Goal: Task Accomplishment & Management: Manage account settings

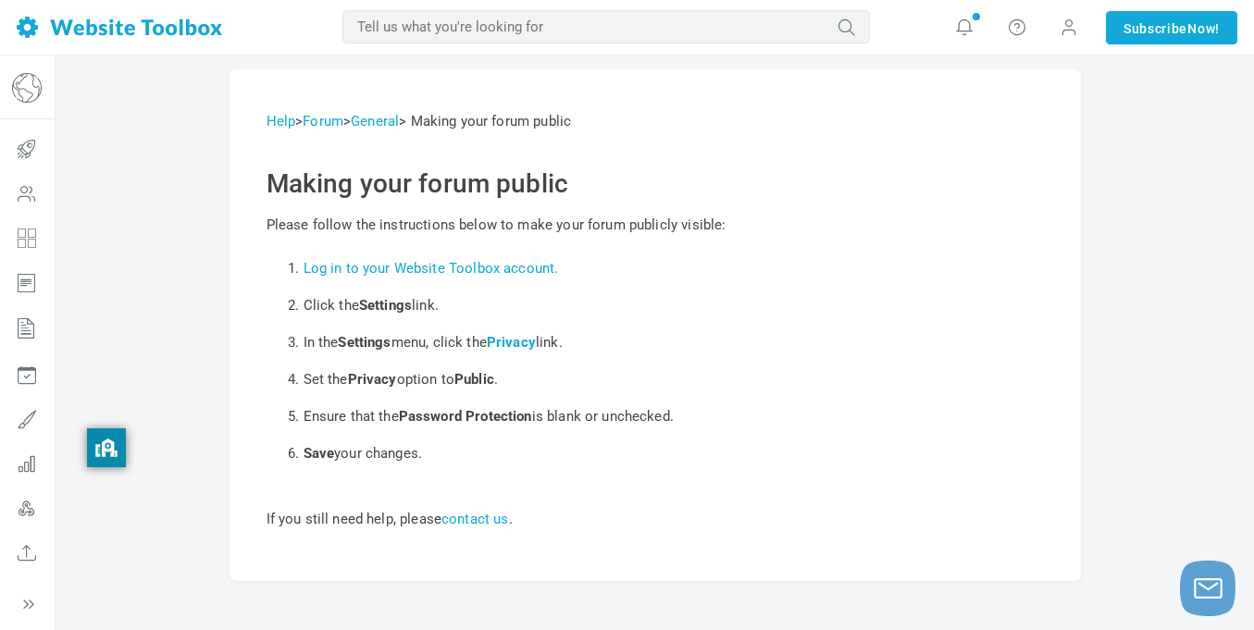
drag, startPoint x: 31, startPoint y: 427, endPoint x: 196, endPoint y: 439, distance: 165.2
click at [196, 439] on body "Loading... MOST RELEVANT MOST RELEVANT Notifications Support replied to "CAPTCH…" at bounding box center [627, 322] width 1254 height 644
click at [29, 405] on icon at bounding box center [27, 419] width 56 height 44
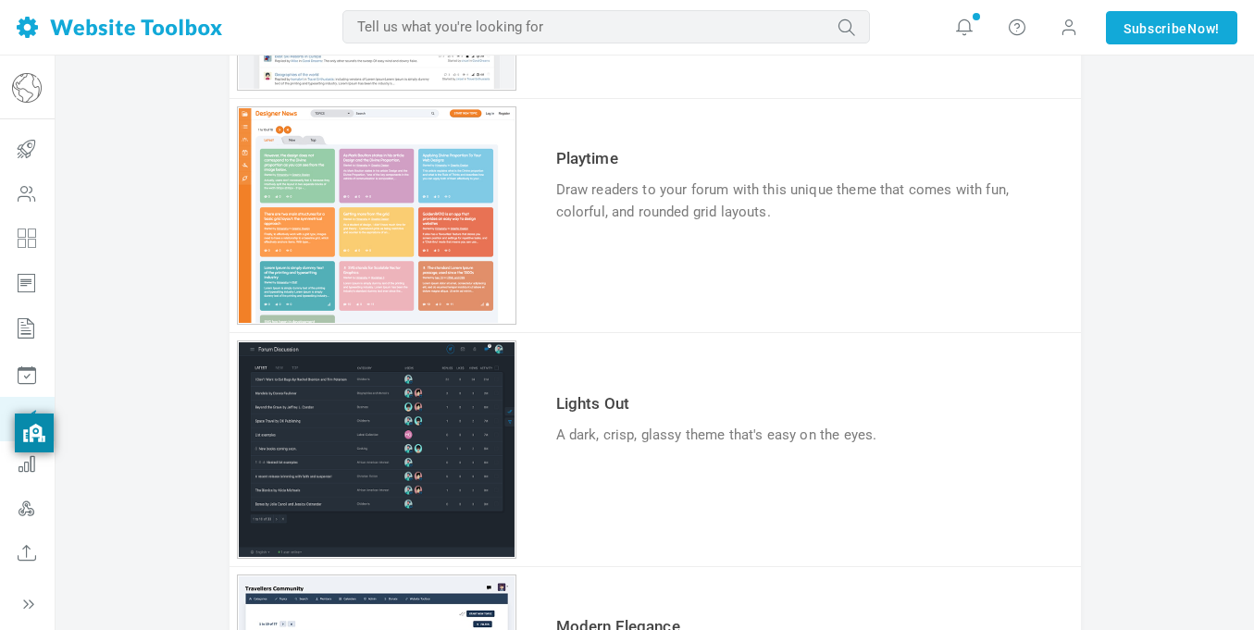
scroll to position [493, 0]
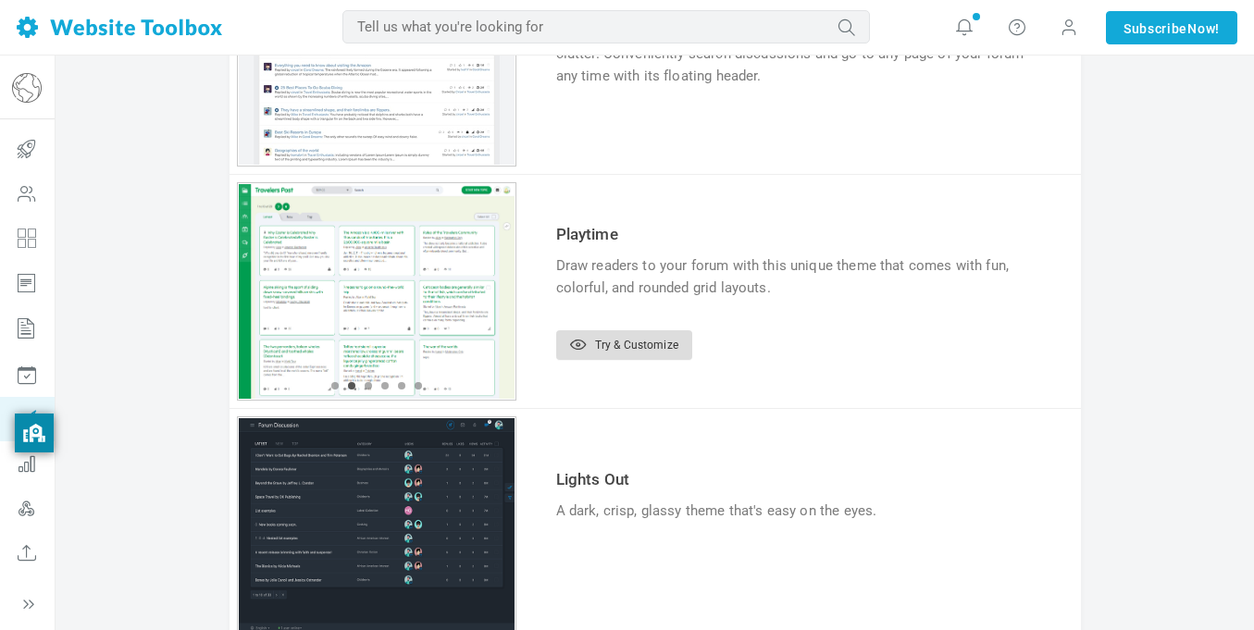
click at [605, 342] on link "Try & Customize" at bounding box center [624, 346] width 136 height 30
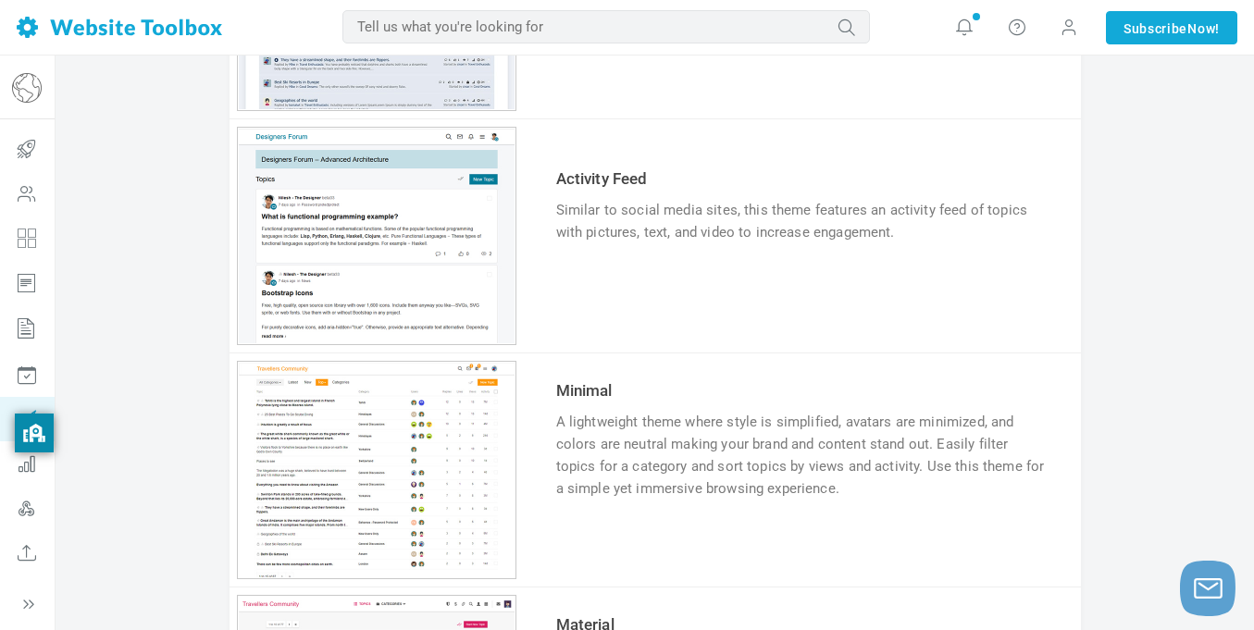
scroll to position [1105, 0]
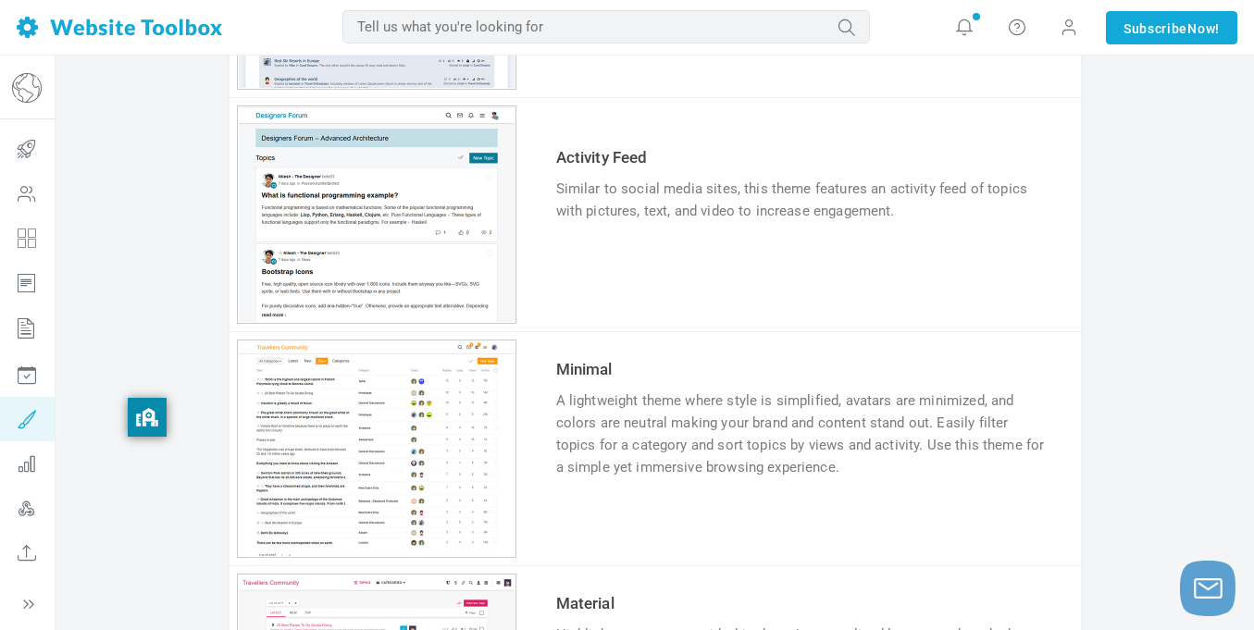
drag, startPoint x: 28, startPoint y: 431, endPoint x: 171, endPoint y: 413, distance: 144.7
click at [171, 413] on body "Loading... MOST RELEVANT MOST RELEVANT Notifications Support replied to "CAPTCH…" at bounding box center [627, 104] width 1254 height 2418
click at [31, 614] on div "Community Forum [PERSON_NAME][DOMAIN_NAME] Getting Started Users Categories Pag…" at bounding box center [27, 343] width 56 height 575
click at [25, 606] on icon at bounding box center [28, 604] width 19 height 19
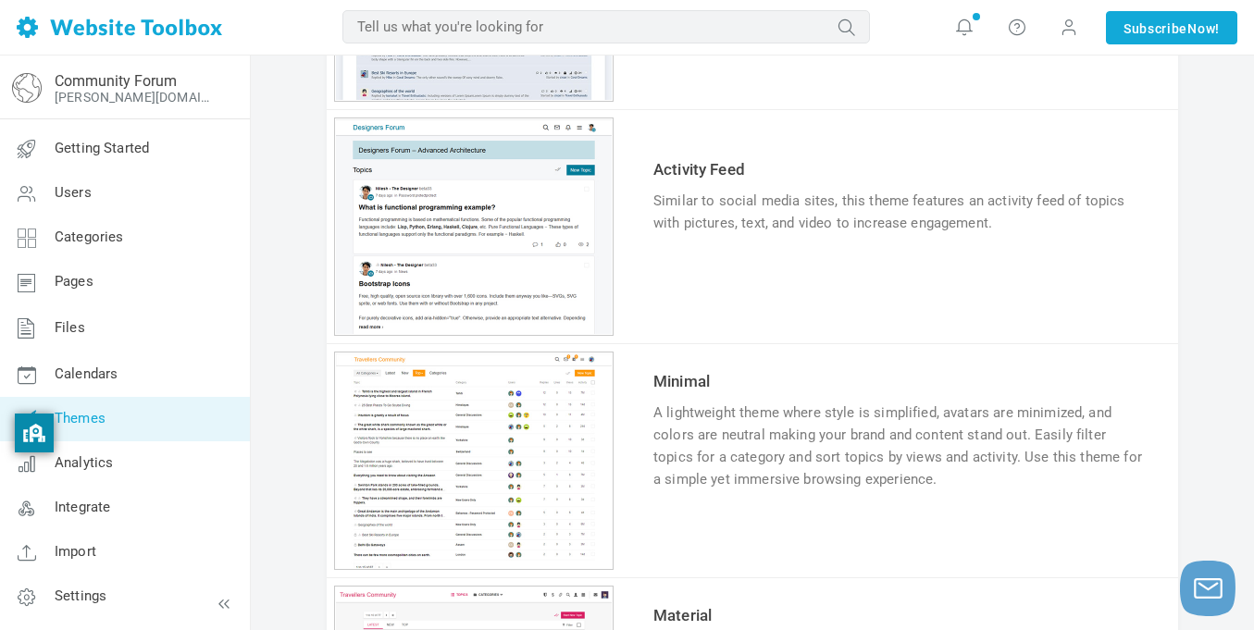
scroll to position [1098, 0]
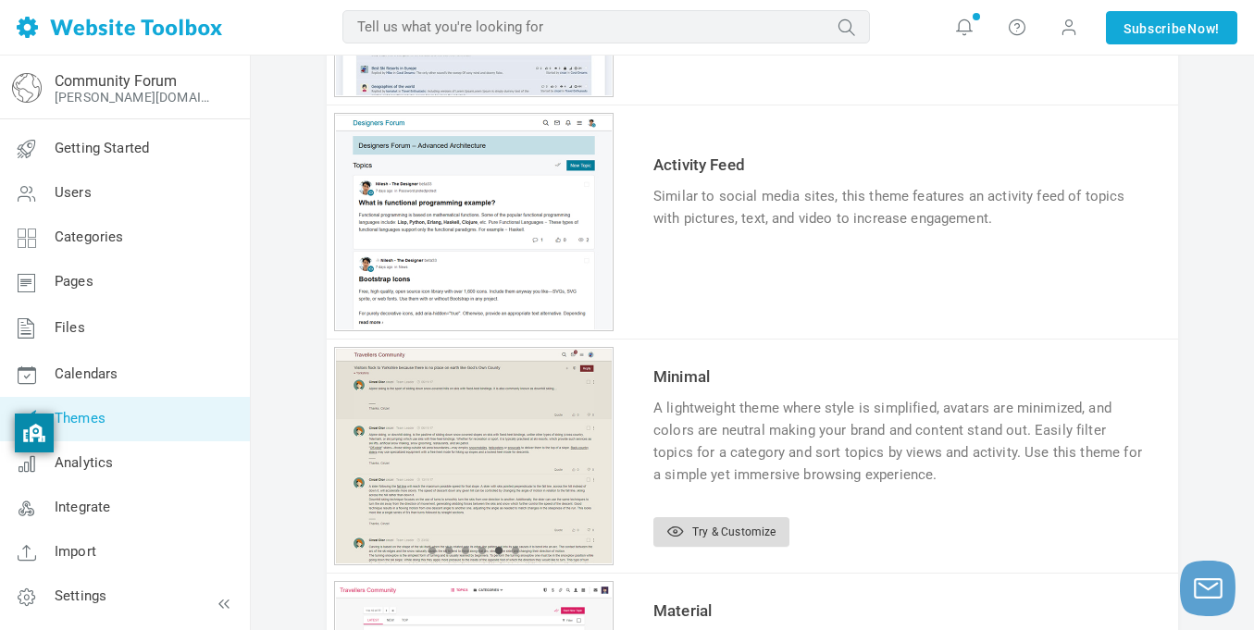
click at [713, 535] on link "Try & Customize" at bounding box center [722, 533] width 136 height 30
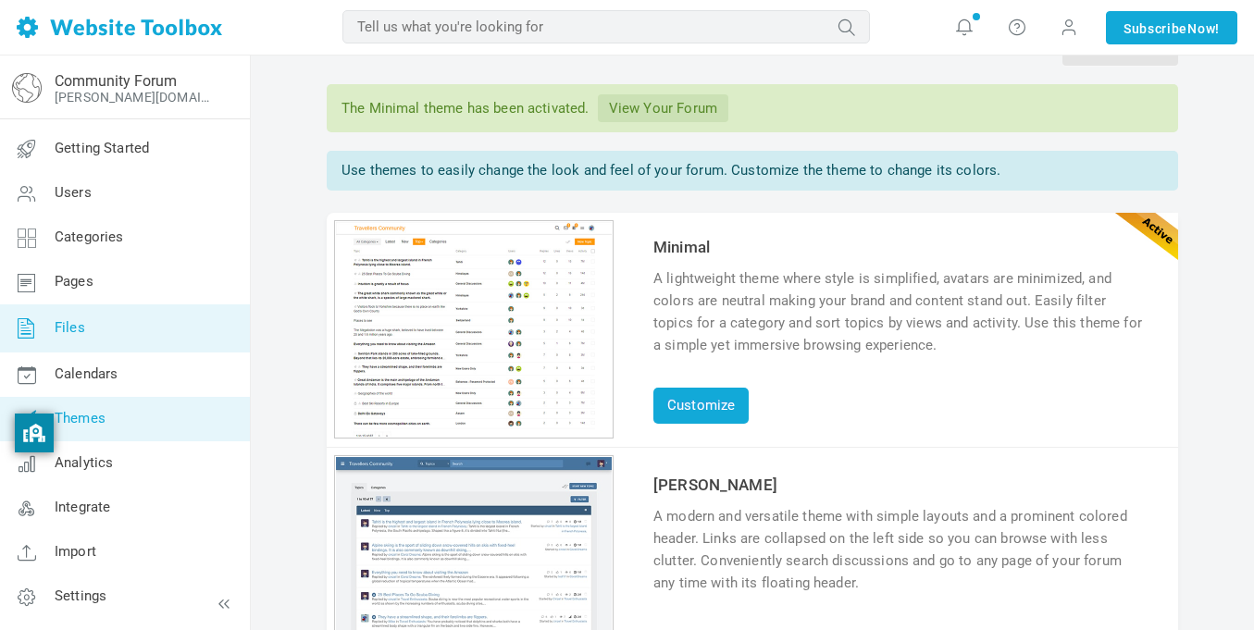
scroll to position [56, 0]
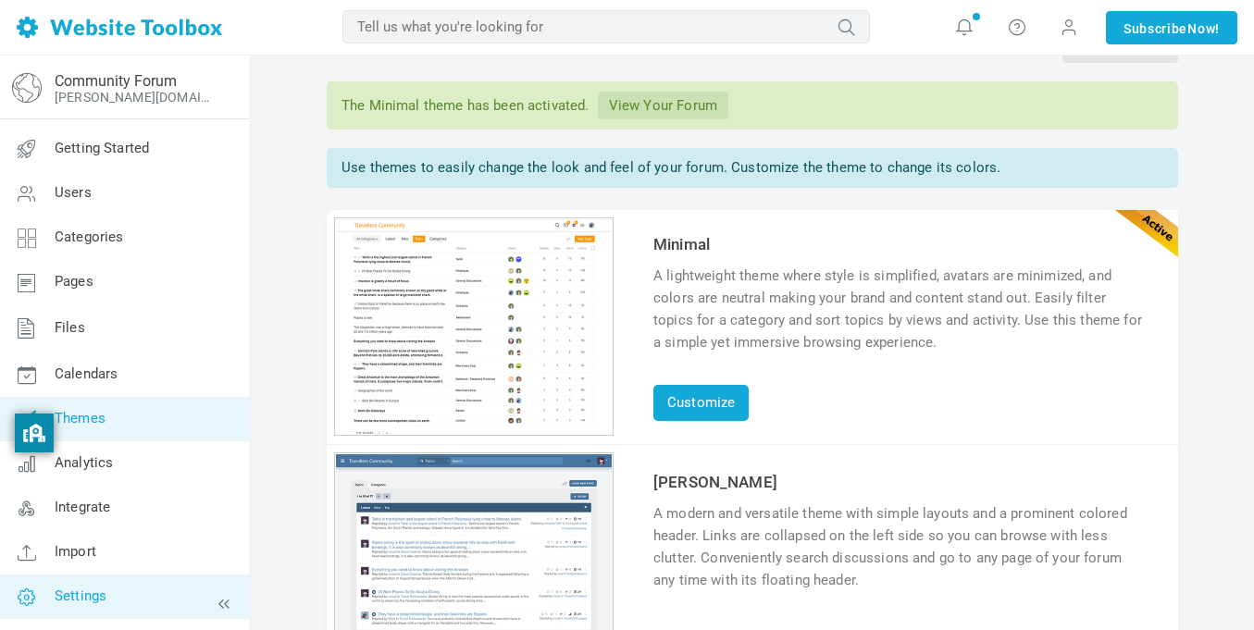
click at [77, 588] on span "Settings" at bounding box center [81, 596] width 52 height 17
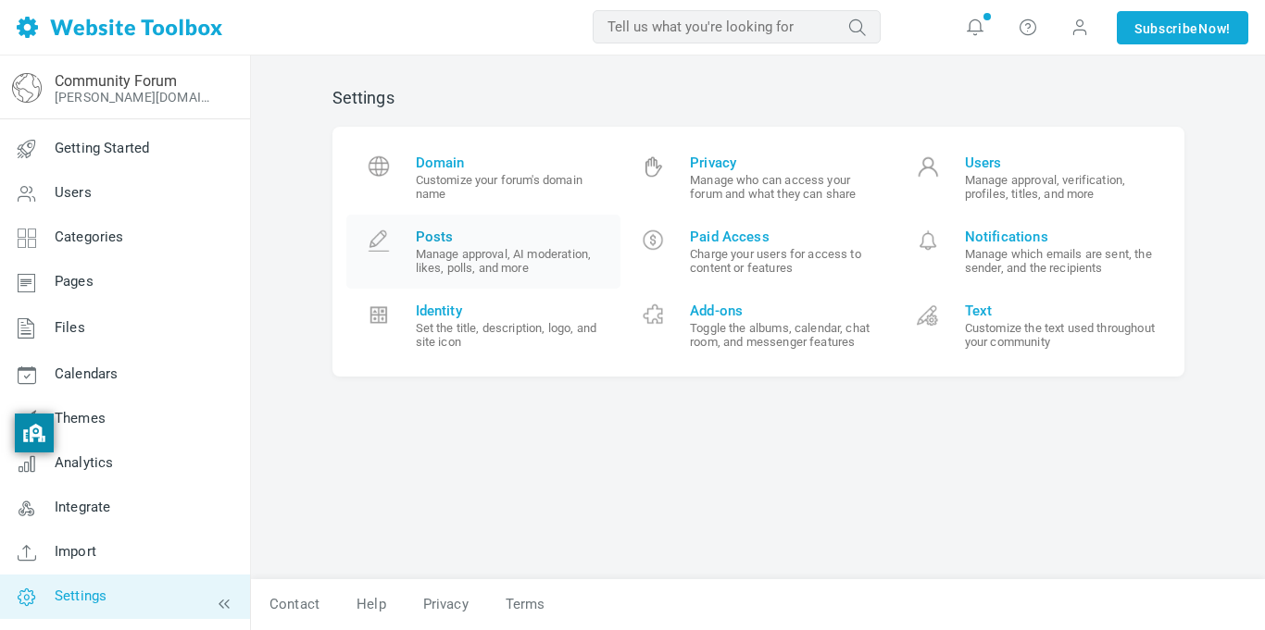
click at [522, 268] on small "Manage approval, AI moderation, likes, polls, and more" at bounding box center [512, 261] width 192 height 28
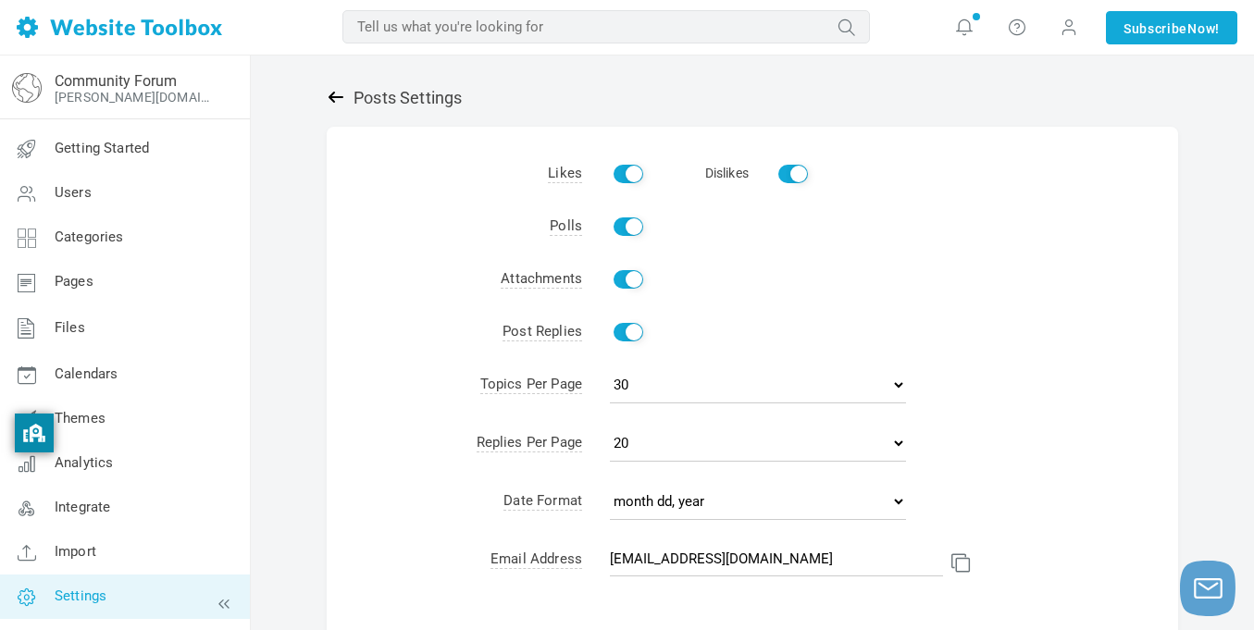
click at [327, 104] on icon at bounding box center [336, 97] width 19 height 19
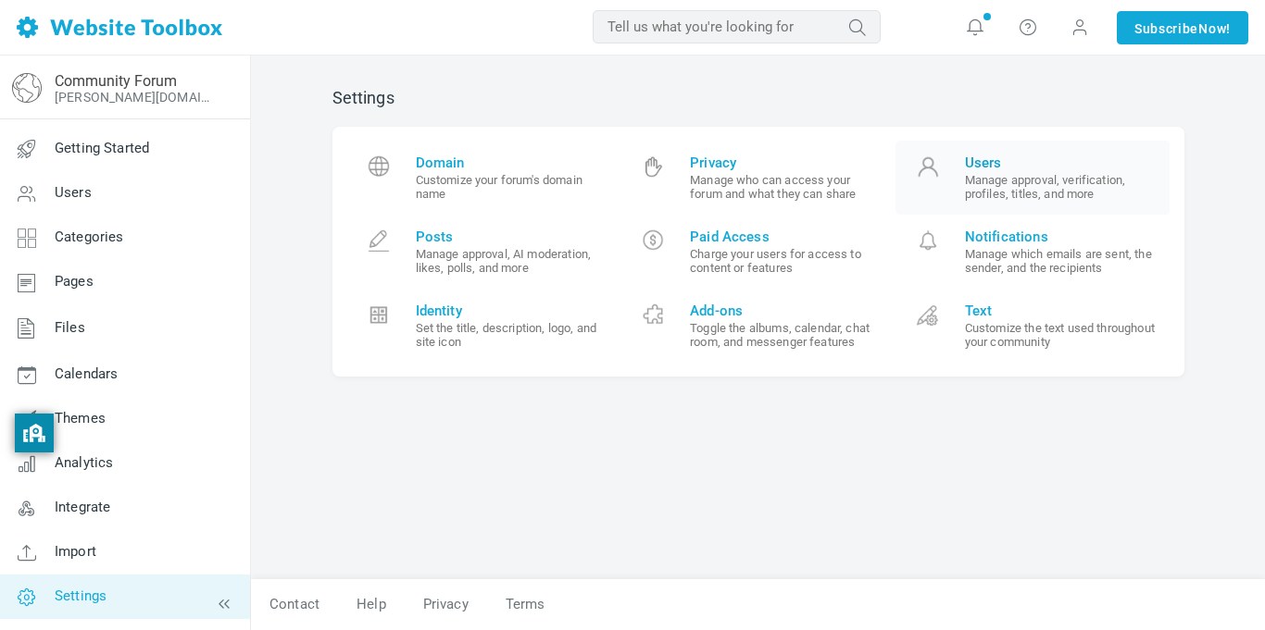
click at [1018, 173] on small "Manage approval, verification, profiles, titles, and more" at bounding box center [1061, 187] width 192 height 28
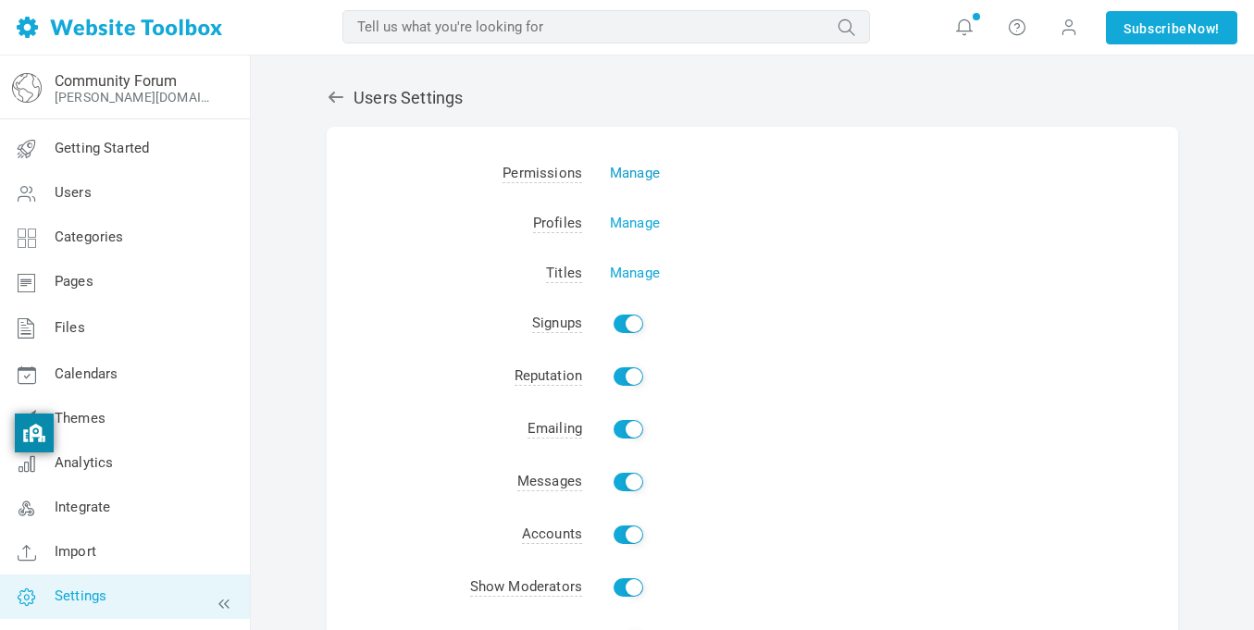
click at [638, 172] on link "Manage" at bounding box center [635, 173] width 50 height 17
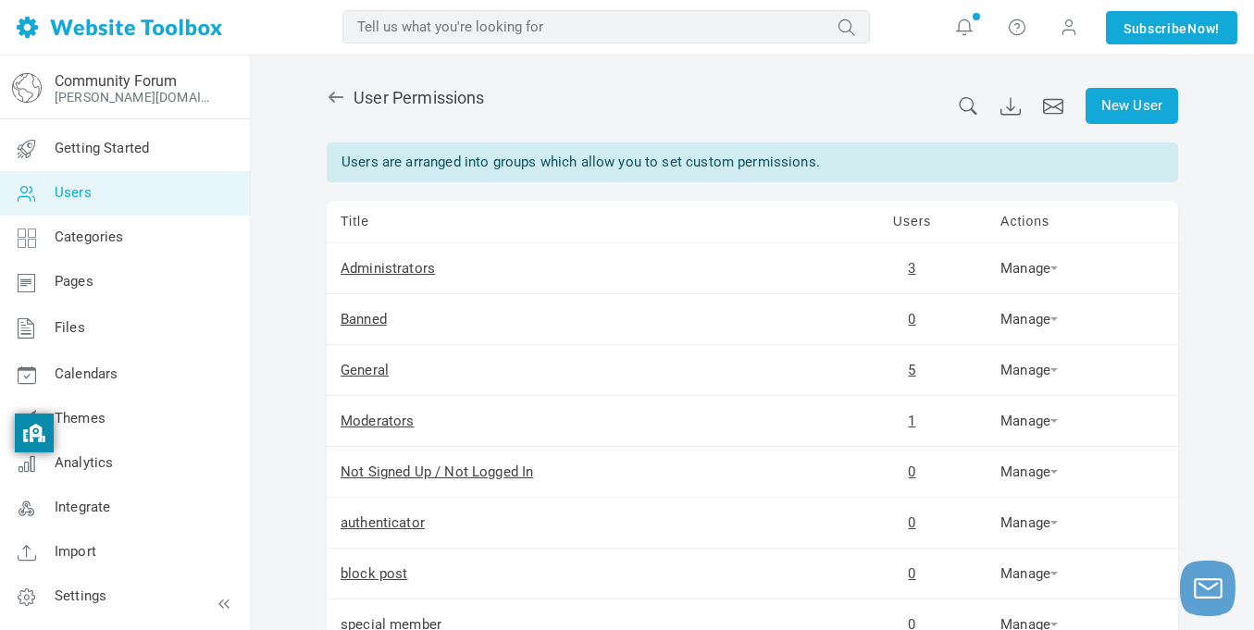
click at [745, 29] on input "text" at bounding box center [607, 26] width 528 height 33
type input "qr app"
click at [870, 14] on button "submit" at bounding box center [870, 14] width 0 height 0
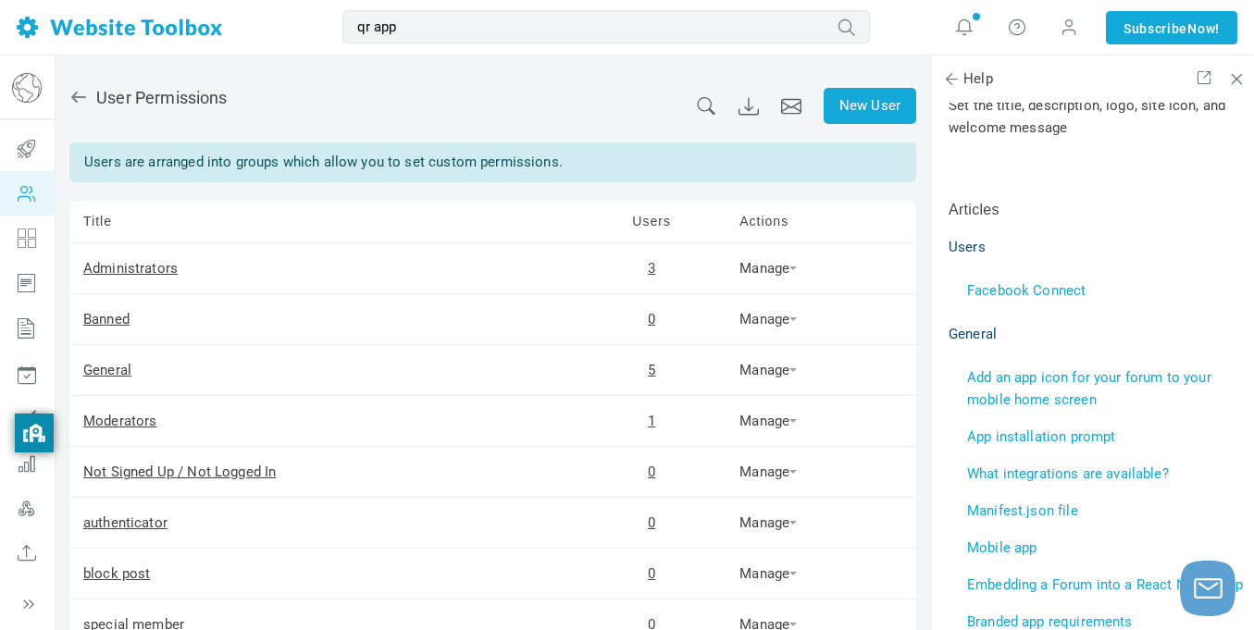
scroll to position [245, 0]
click at [1101, 374] on link "Add an app icon for your forum to your mobile home screen" at bounding box center [1089, 387] width 244 height 39
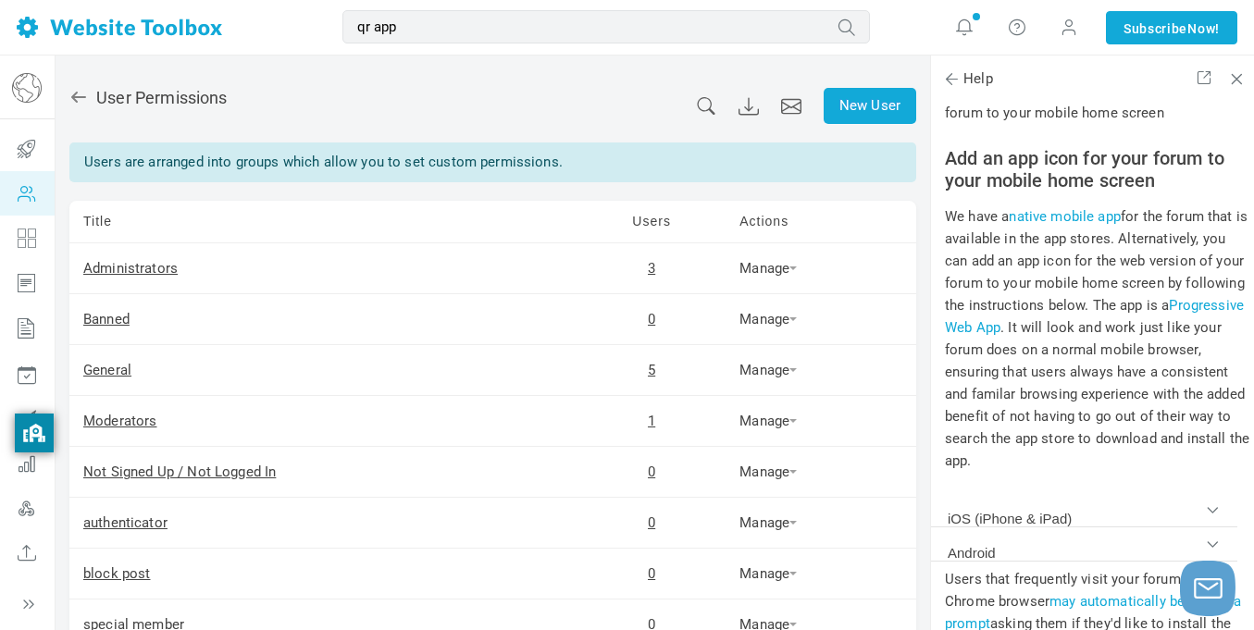
scroll to position [87, 0]
click at [1241, 79] on span at bounding box center [1234, 75] width 13 height 13
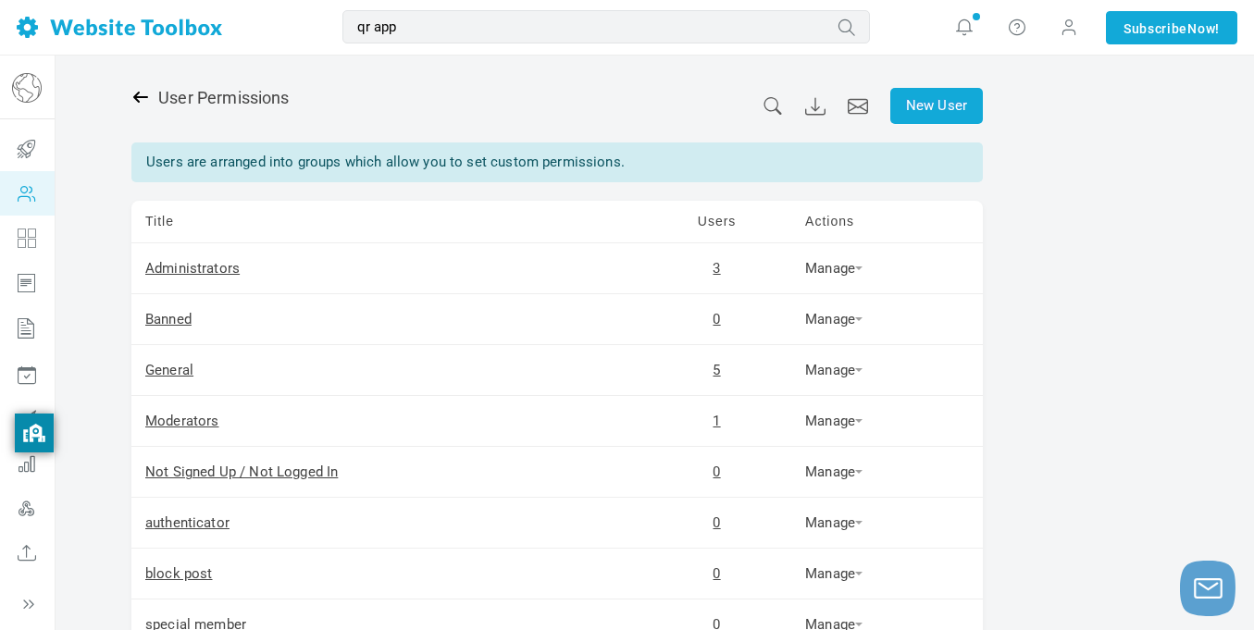
click at [147, 97] on icon at bounding box center [140, 97] width 15 height 11
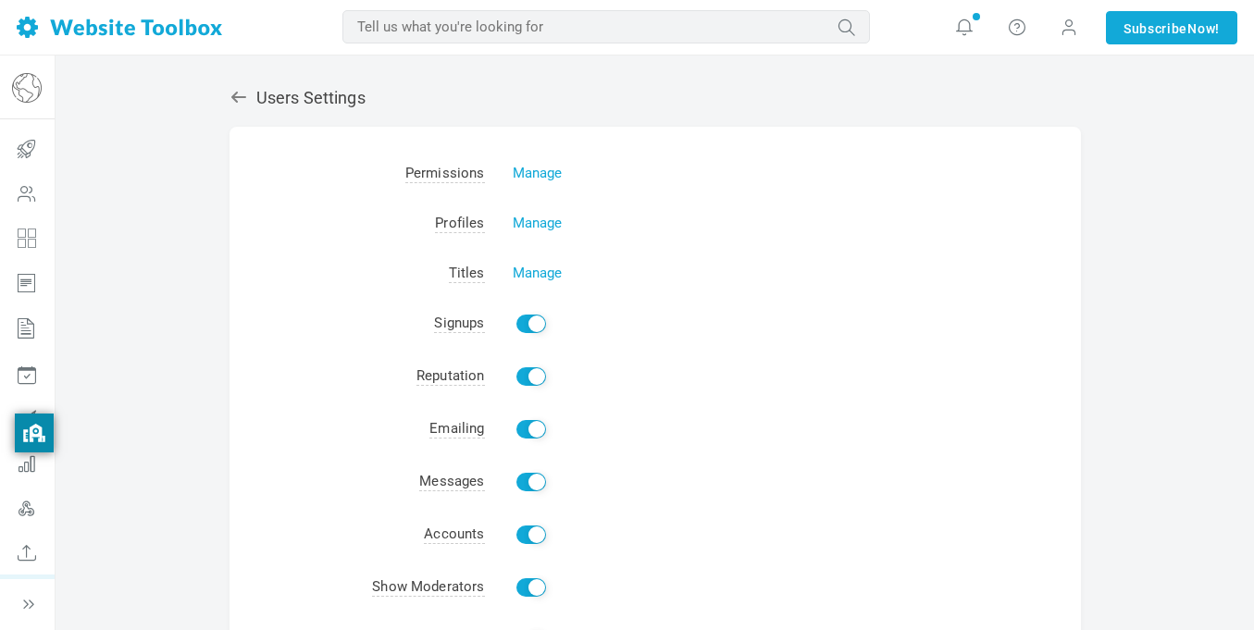
click at [138, 22] on img at bounding box center [120, 27] width 206 height 21
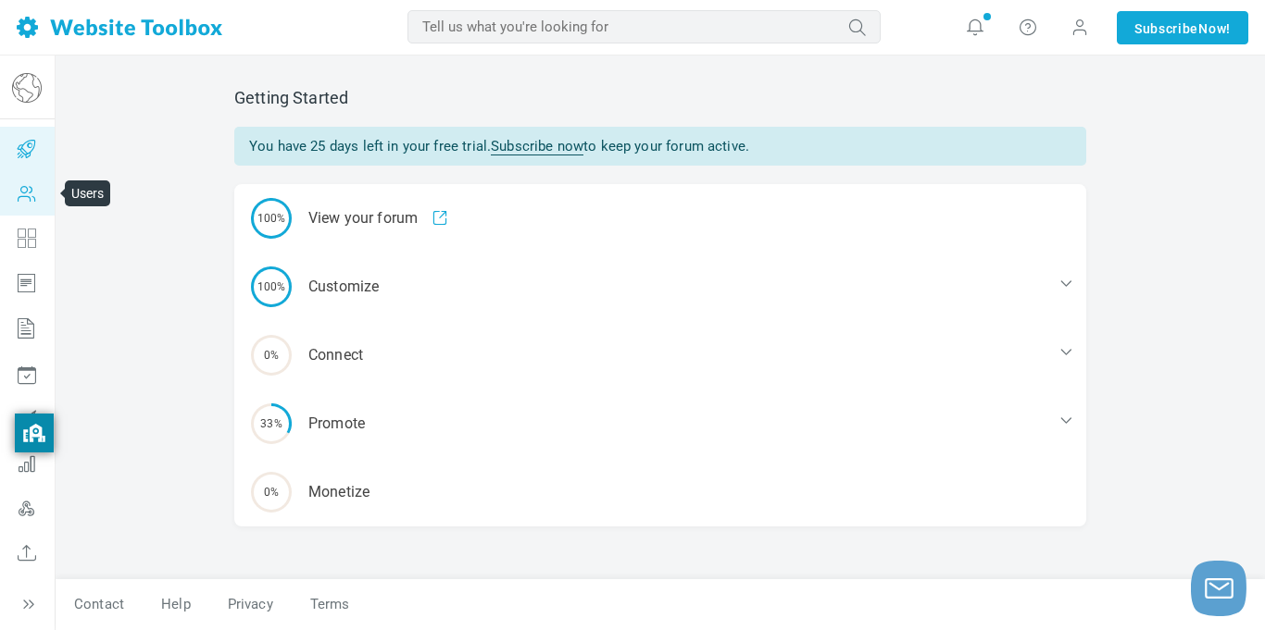
click at [29, 199] on icon at bounding box center [27, 193] width 56 height 44
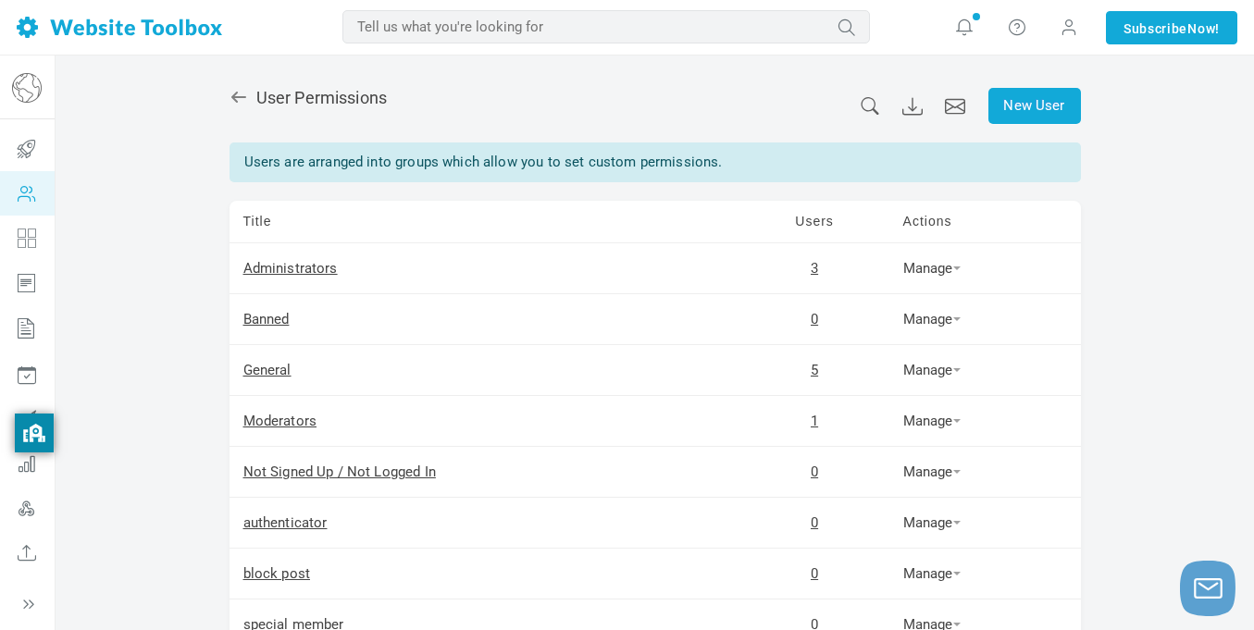
scroll to position [234, 0]
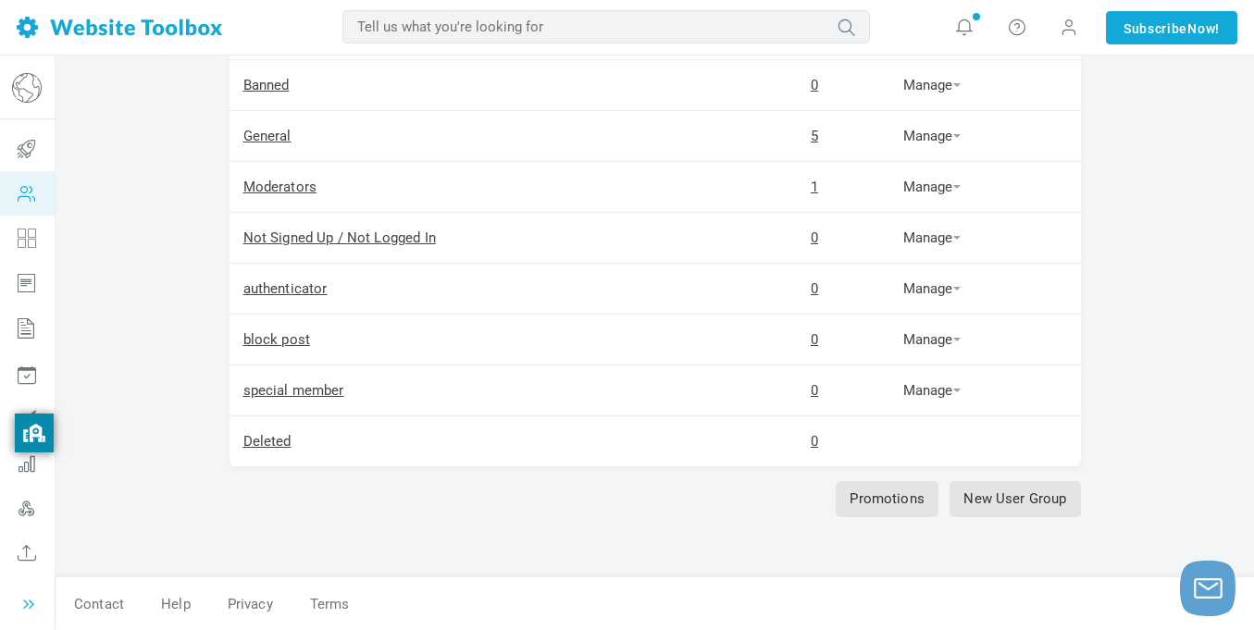
click at [28, 595] on icon at bounding box center [28, 604] width 19 height 19
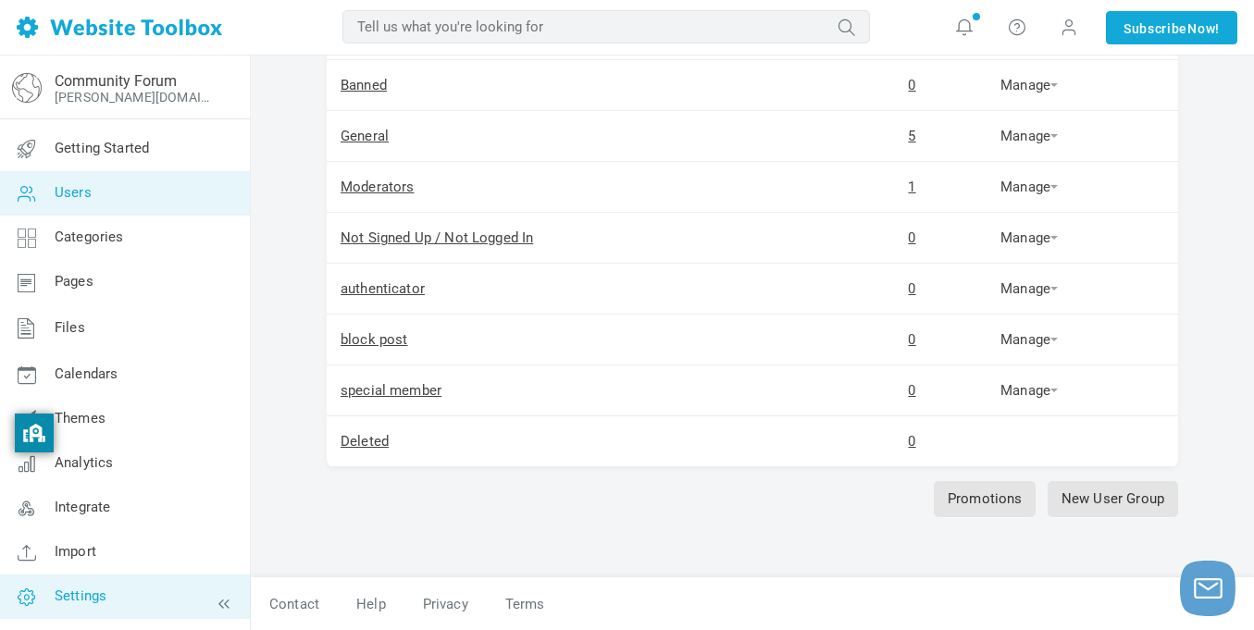
click at [109, 607] on link "Settings" at bounding box center [124, 597] width 251 height 44
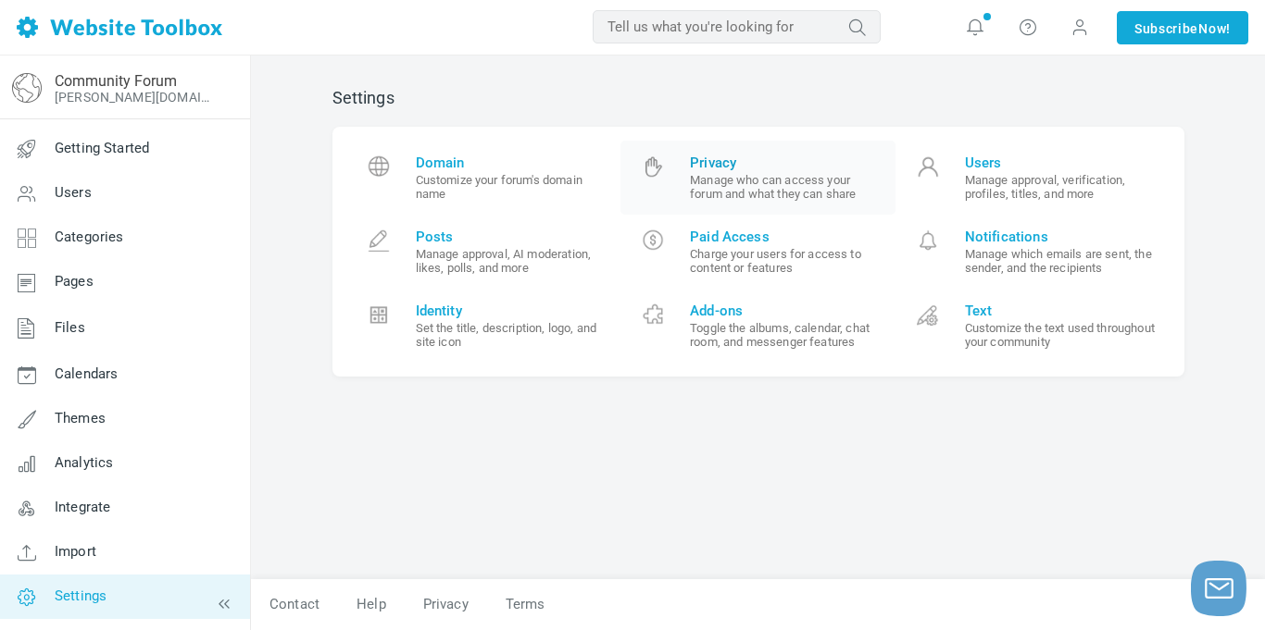
click at [755, 190] on small "Manage who can access your forum and what they can share" at bounding box center [786, 187] width 192 height 28
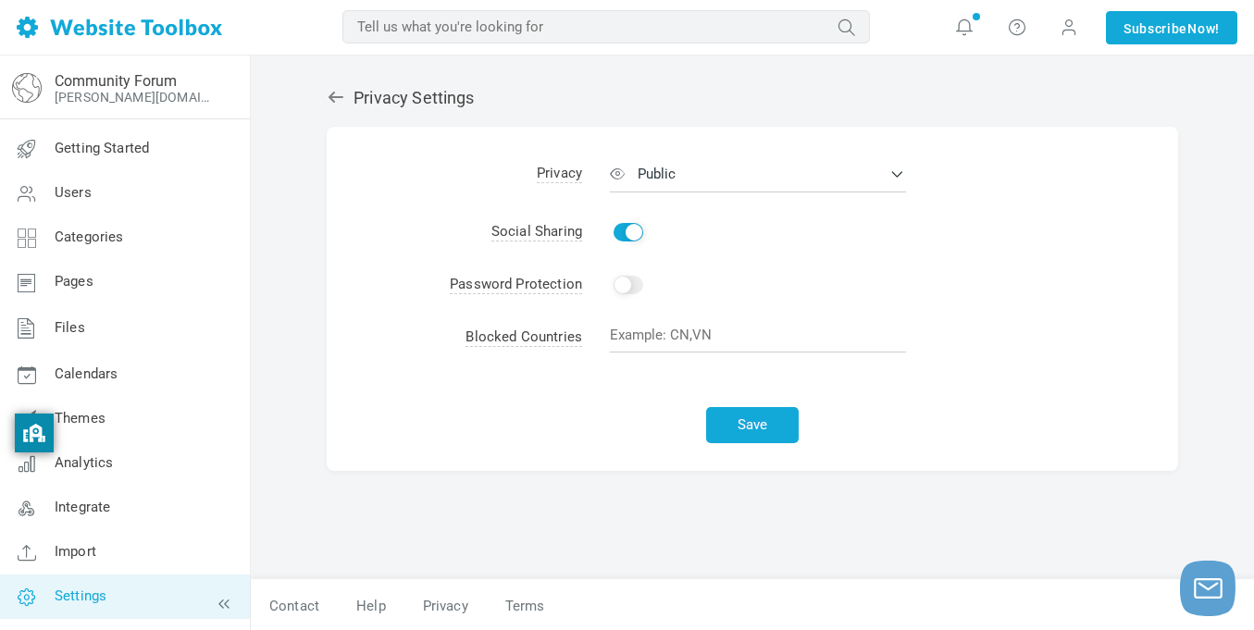
click at [324, 91] on div "Privacy Settings Albums Enable Calendar Enable Chat Room Enable Settings Messen…" at bounding box center [752, 324] width 879 height 510
click at [331, 102] on icon at bounding box center [336, 97] width 19 height 19
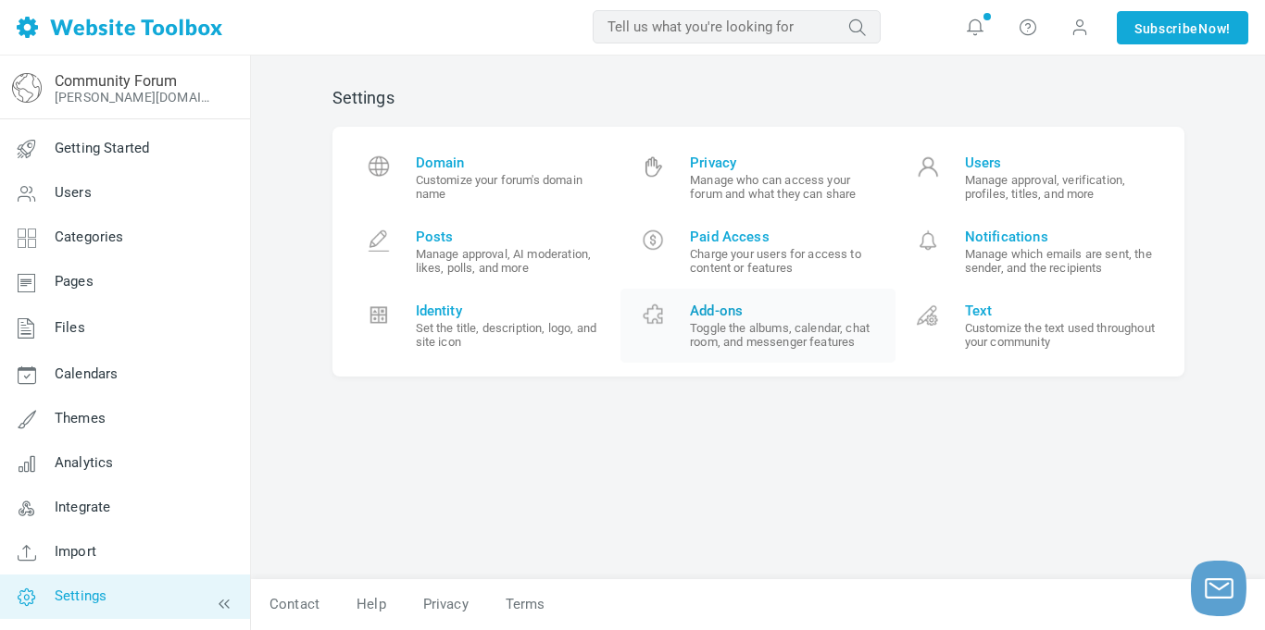
click at [841, 350] on link "Add-ons Toggle the albums, calendar, chat room, and messenger features" at bounding box center [757, 326] width 275 height 74
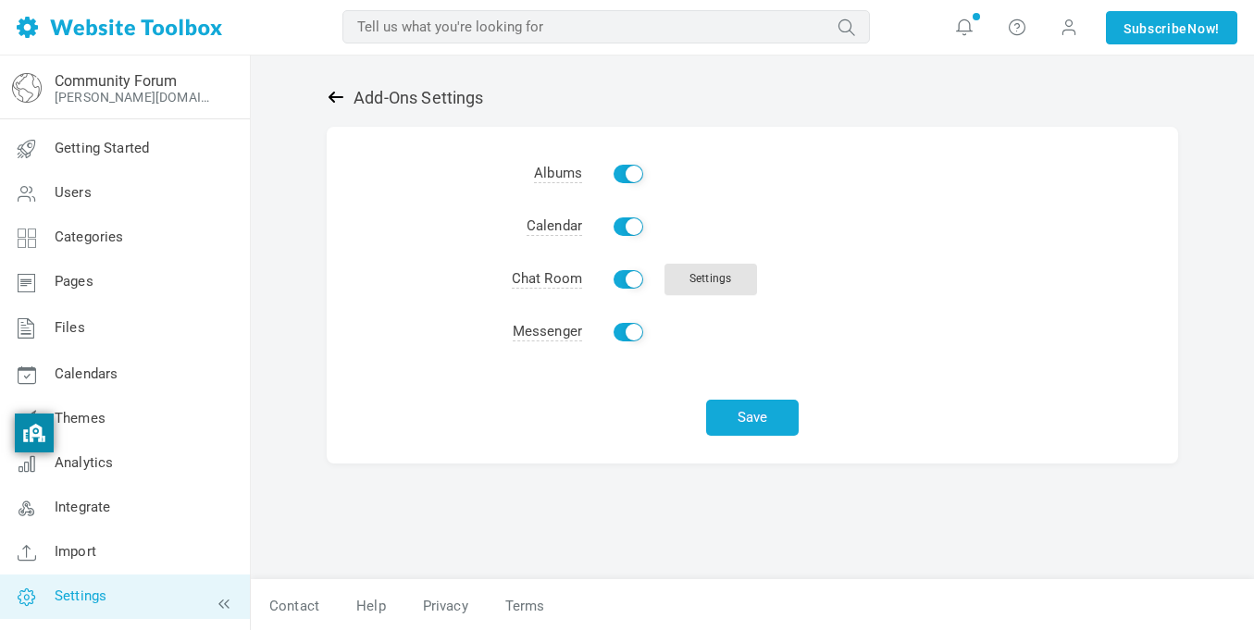
click at [345, 99] on link at bounding box center [340, 97] width 27 height 19
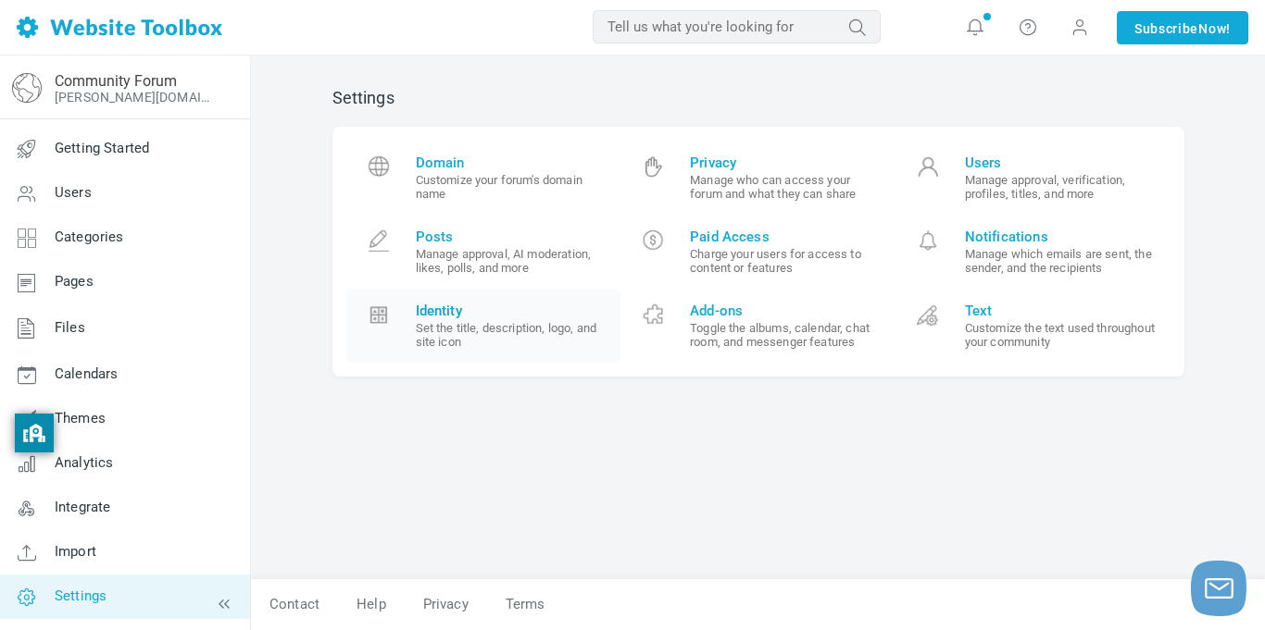
click at [496, 338] on small "Set the title, description, logo, and site icon" at bounding box center [512, 335] width 192 height 28
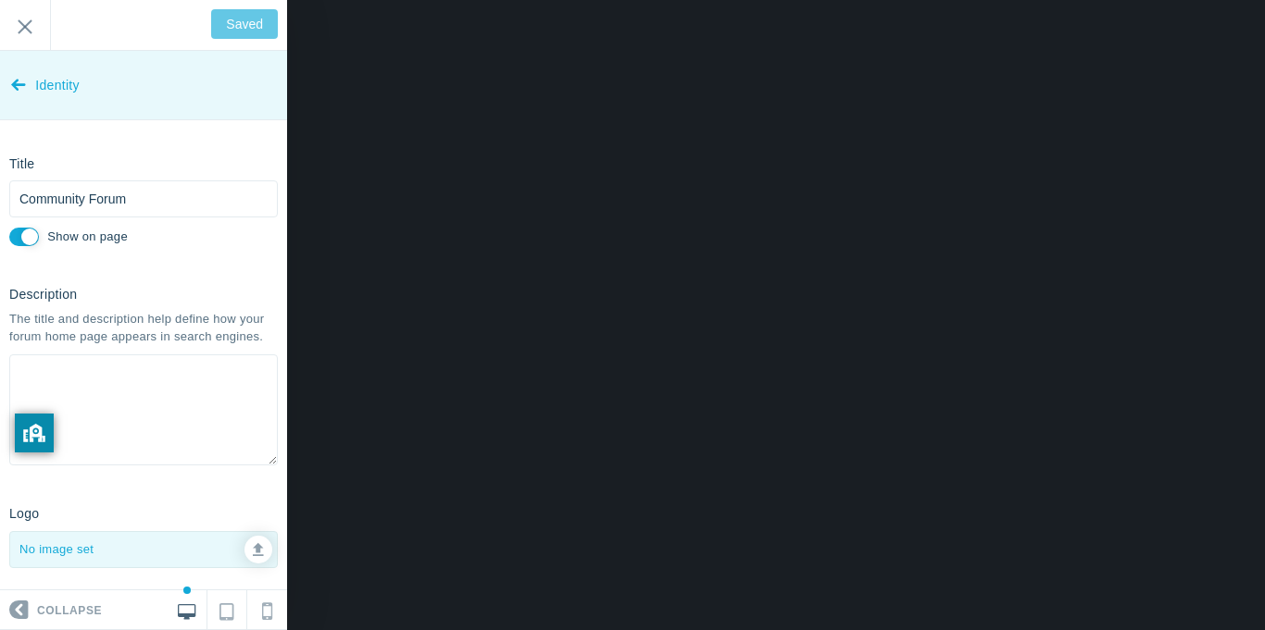
click at [35, 94] on span "Identity" at bounding box center [57, 85] width 44 height 69
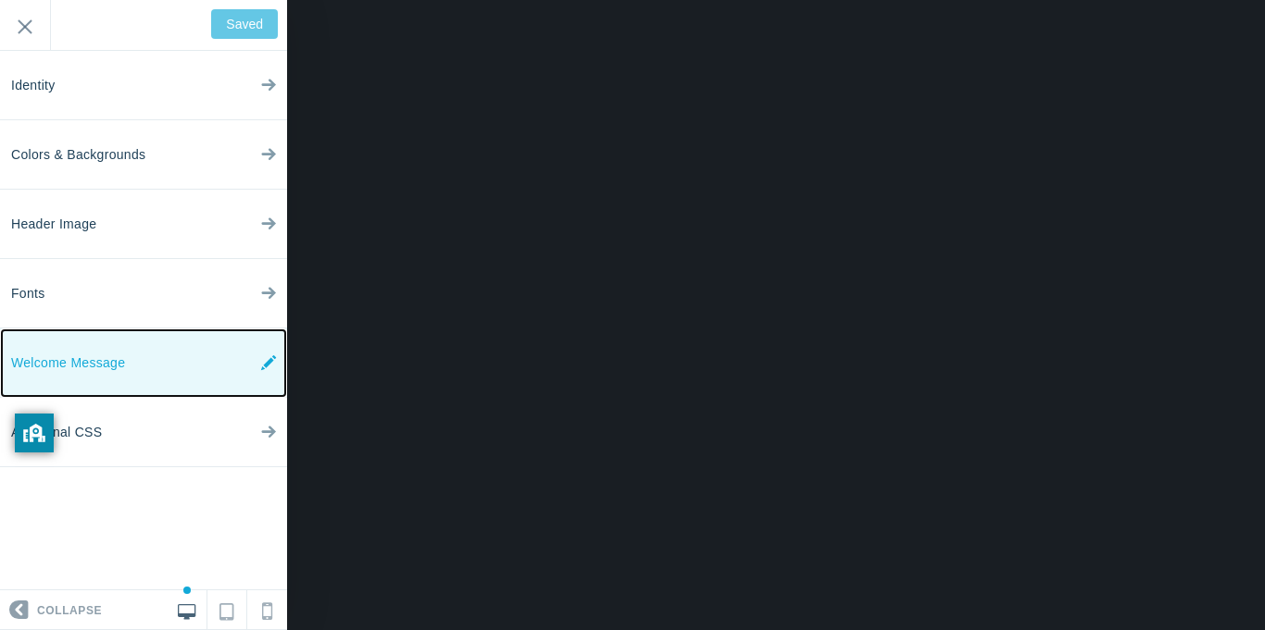
click at [207, 377] on link "Welcome Message" at bounding box center [143, 363] width 287 height 69
type input "Save"
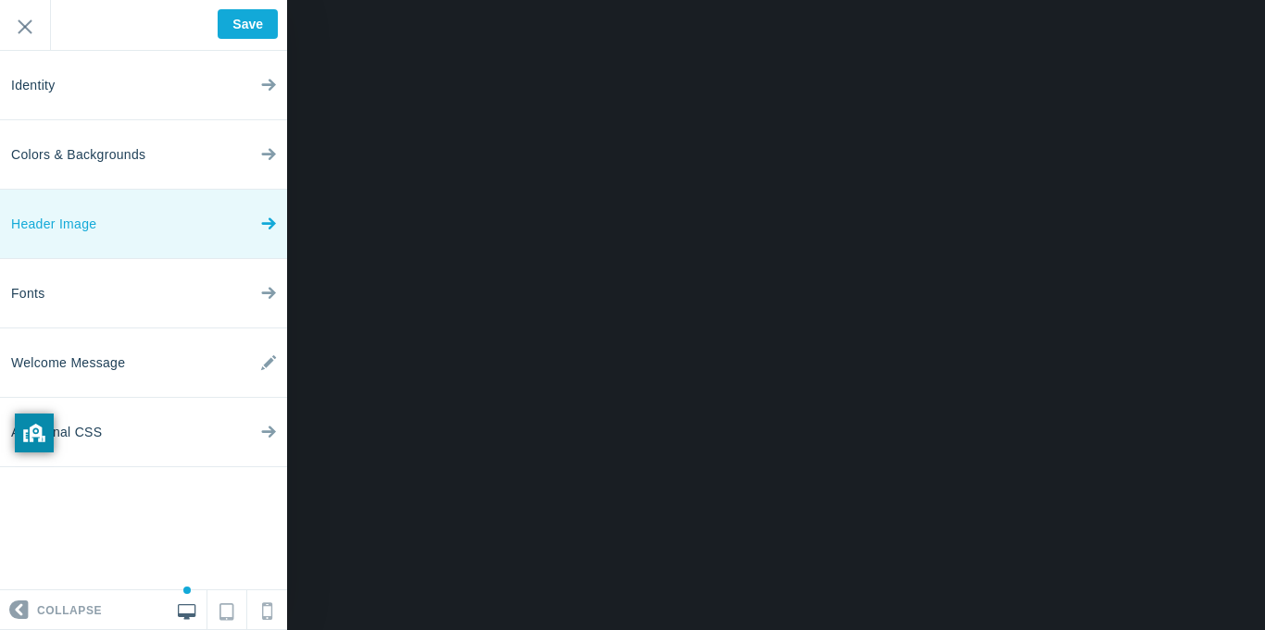
click at [139, 248] on link "Header Image" at bounding box center [143, 224] width 287 height 69
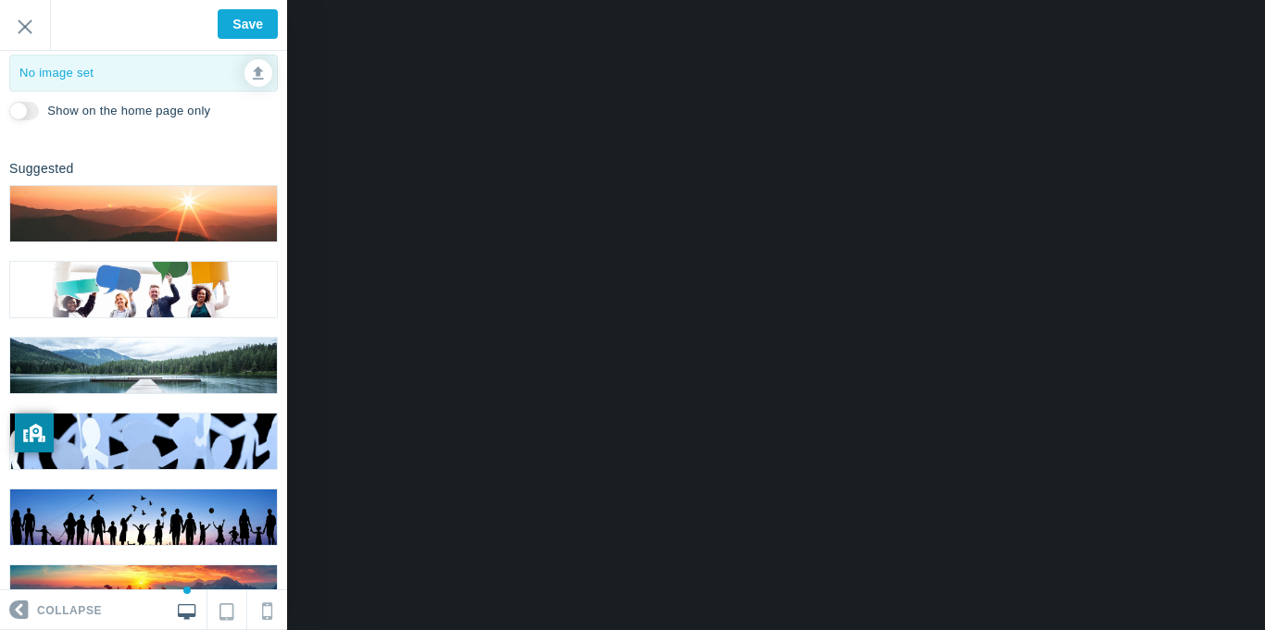
scroll to position [184, 0]
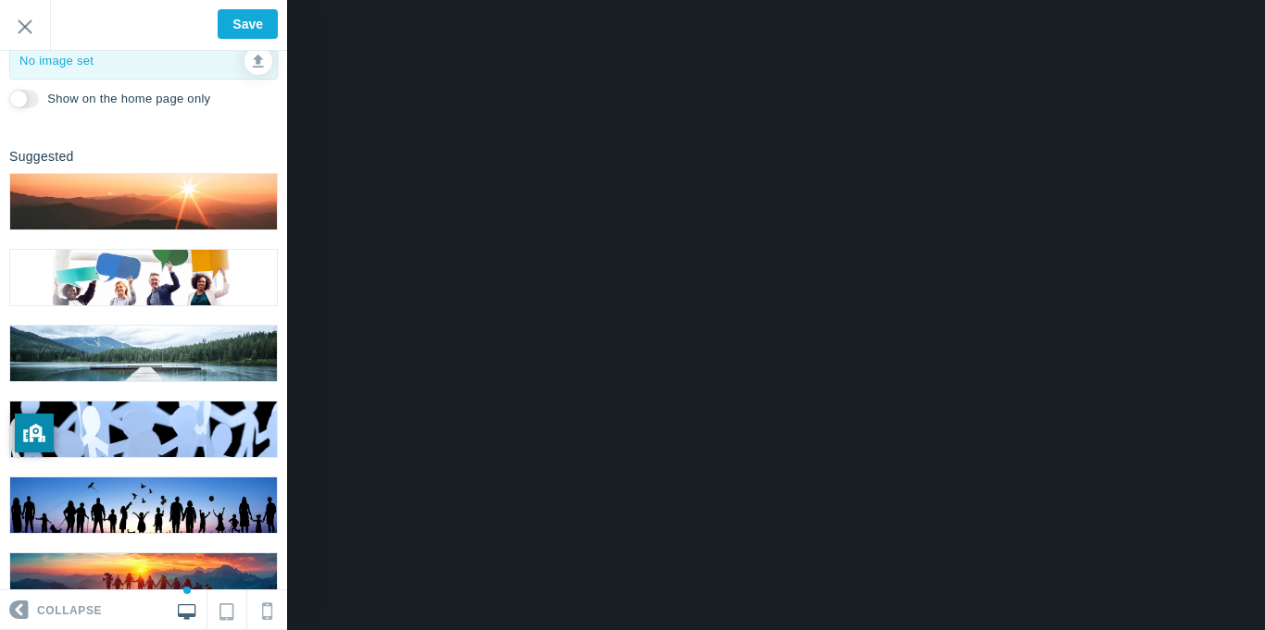
click at [154, 497] on img at bounding box center [143, 506] width 267 height 56
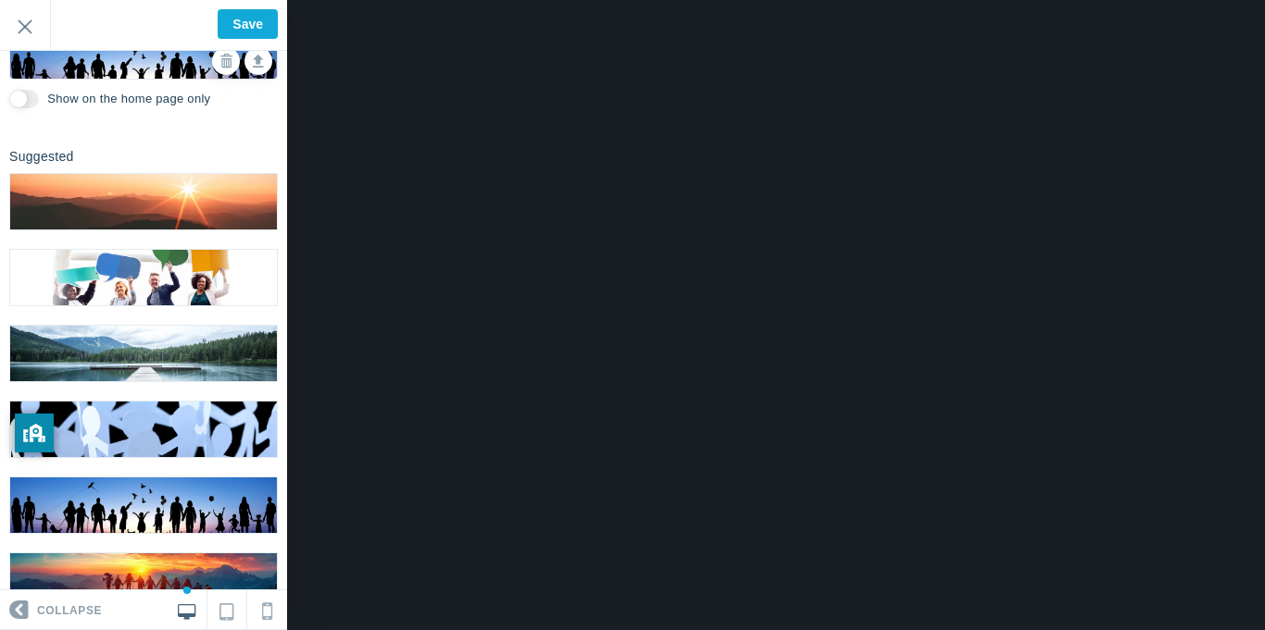
click at [24, 104] on input "Show on the home page only" at bounding box center [24, 99] width 30 height 19
checkbox input "true"
click at [238, 27] on input "Save" at bounding box center [248, 24] width 60 height 30
click at [247, 24] on div "<div>welcome to the forum have any issue? contact us in the form <a href="https…" at bounding box center [143, 25] width 287 height 51
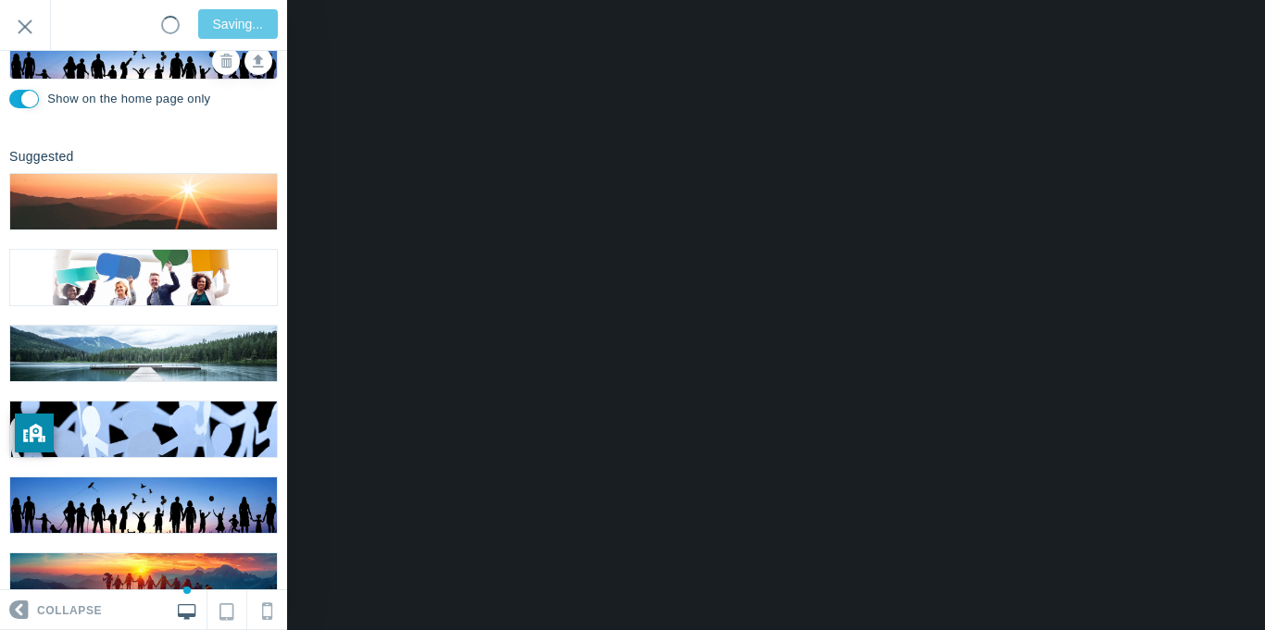
type input "Saved"
click at [22, 23] on input "Exit" at bounding box center [25, 25] width 50 height 51
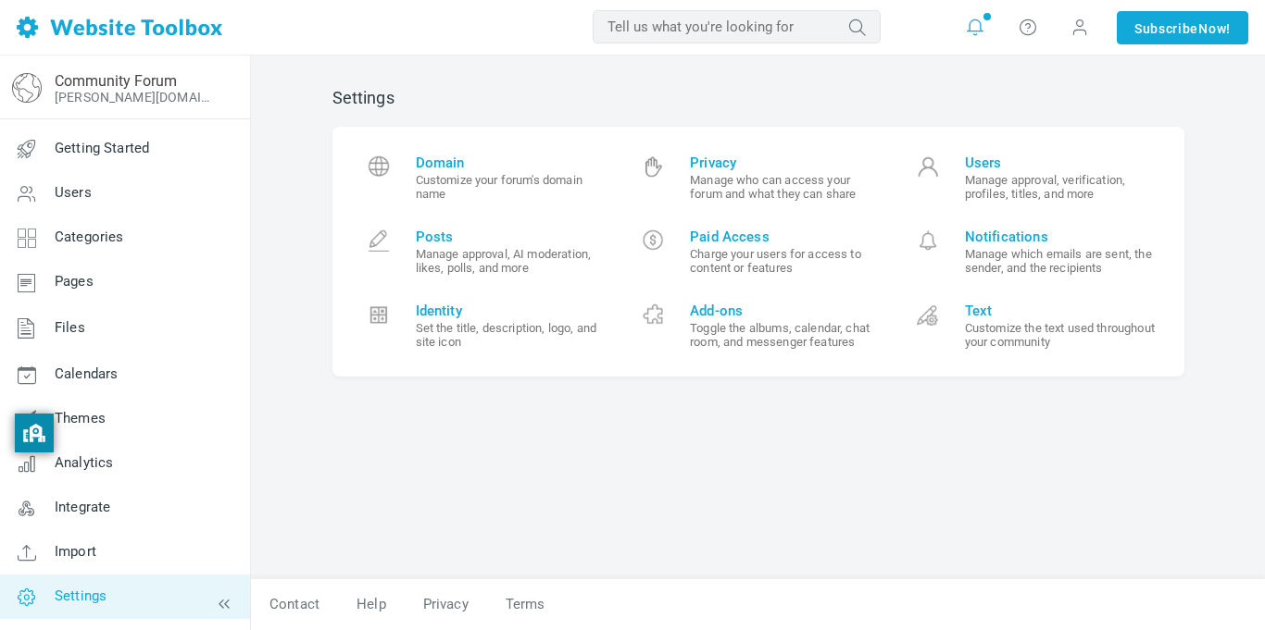
click at [977, 40] on link at bounding box center [975, 28] width 30 height 30
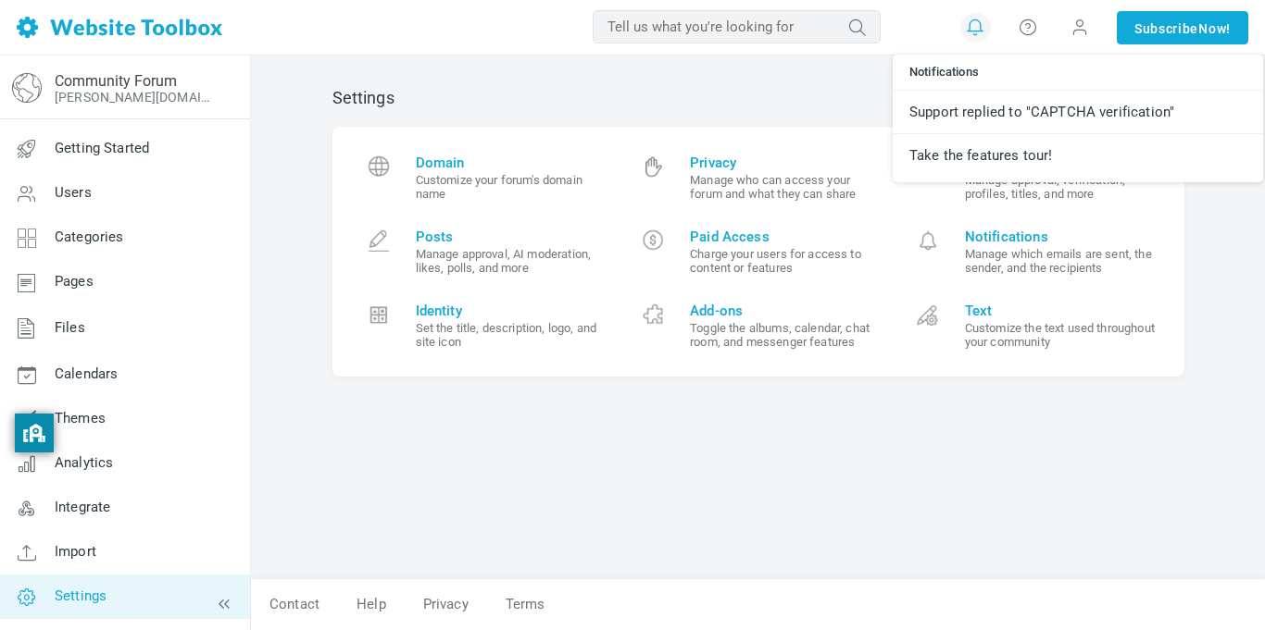
click at [791, 90] on h2 "Settings" at bounding box center [758, 98] width 852 height 20
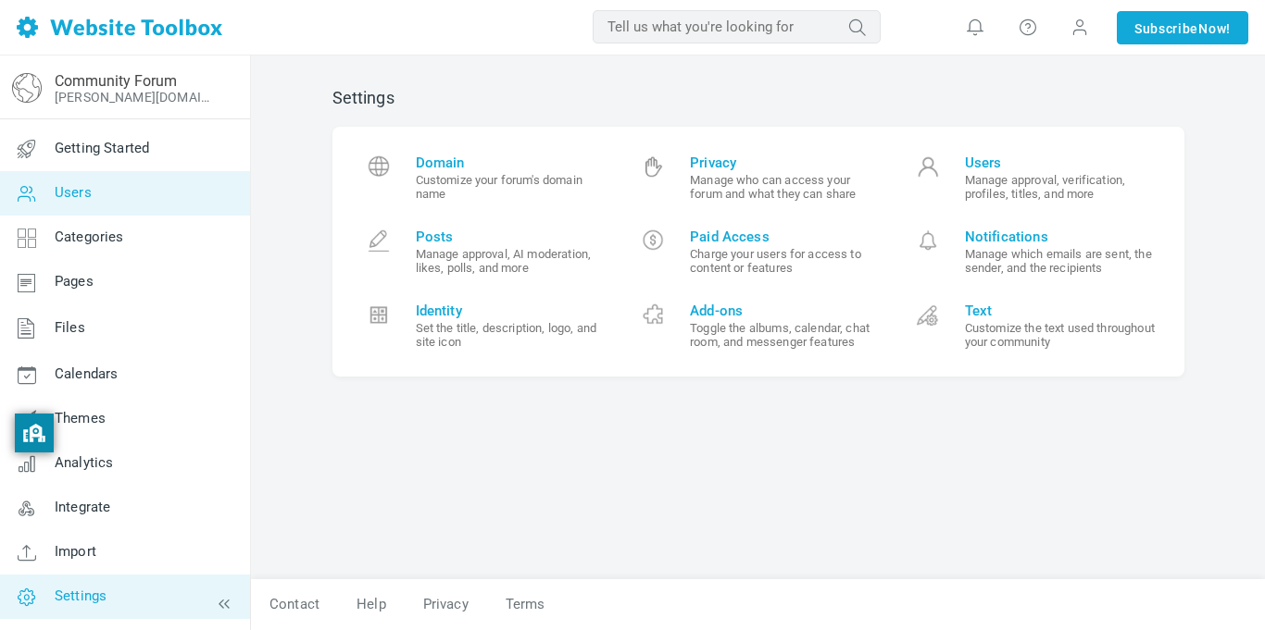
click at [96, 200] on link "Users" at bounding box center [124, 193] width 251 height 44
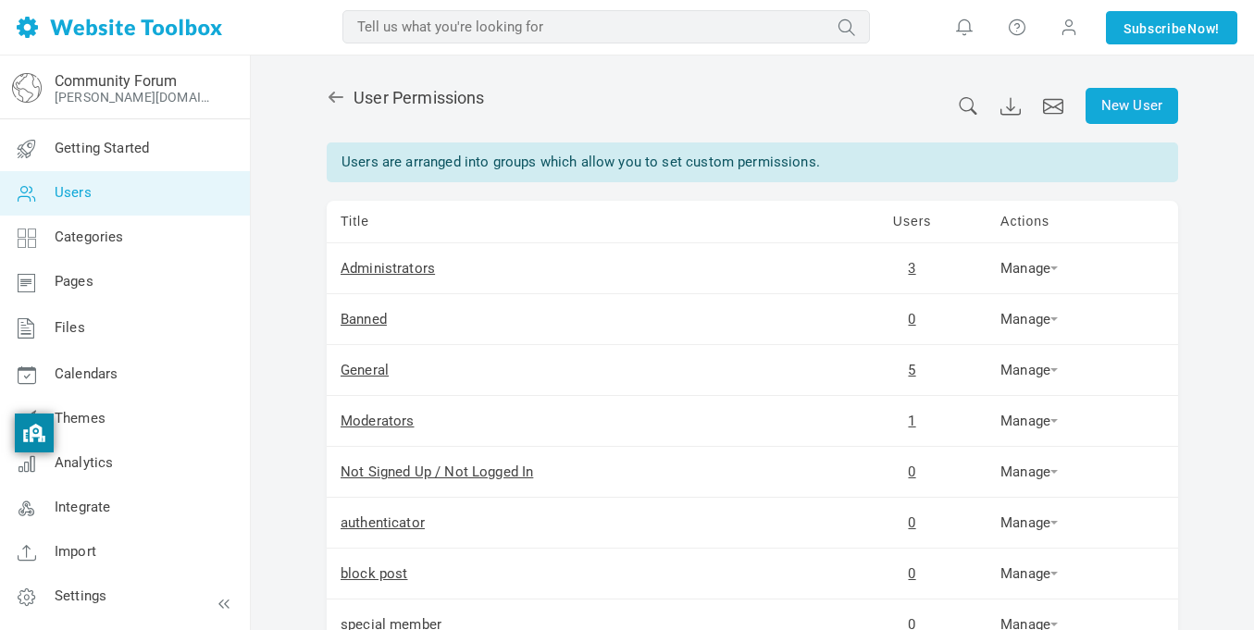
click at [187, 201] on link "Users" at bounding box center [124, 193] width 251 height 44
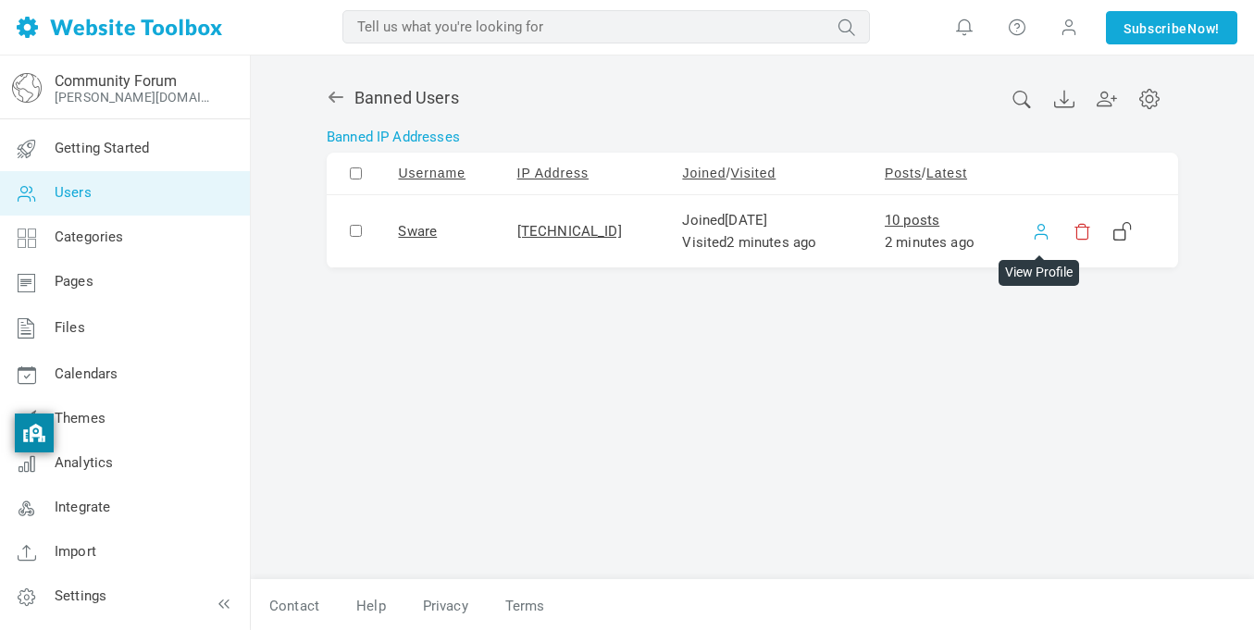
click at [1037, 236] on link at bounding box center [1041, 231] width 19 height 19
click at [1146, 98] on icon at bounding box center [1150, 99] width 8 height 8
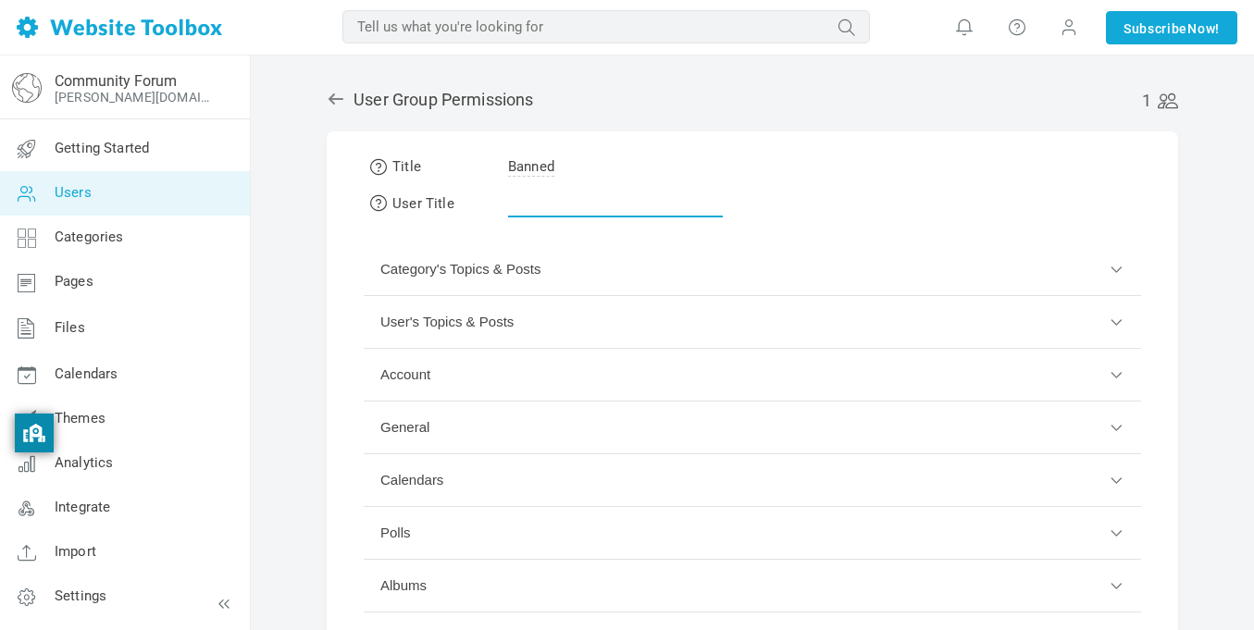
click at [607, 197] on input "text" at bounding box center [615, 199] width 215 height 35
click at [537, 335] on button "User's Topics & Posts" at bounding box center [753, 322] width 778 height 53
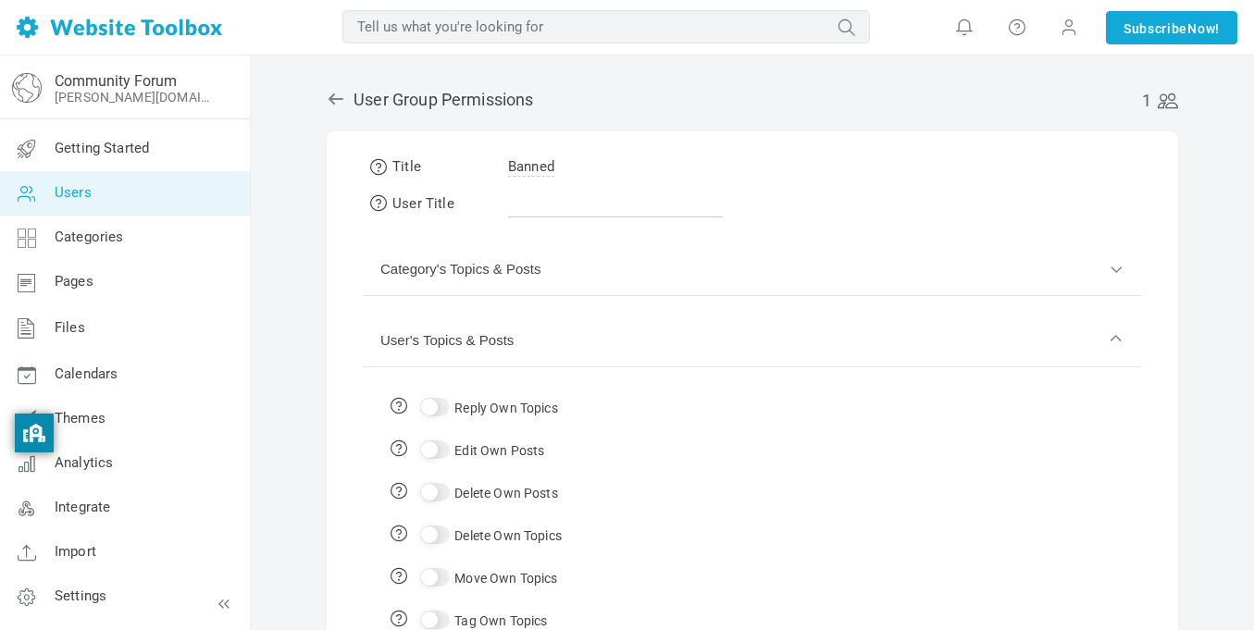
click at [546, 293] on button "Category's Topics & Posts" at bounding box center [753, 269] width 778 height 53
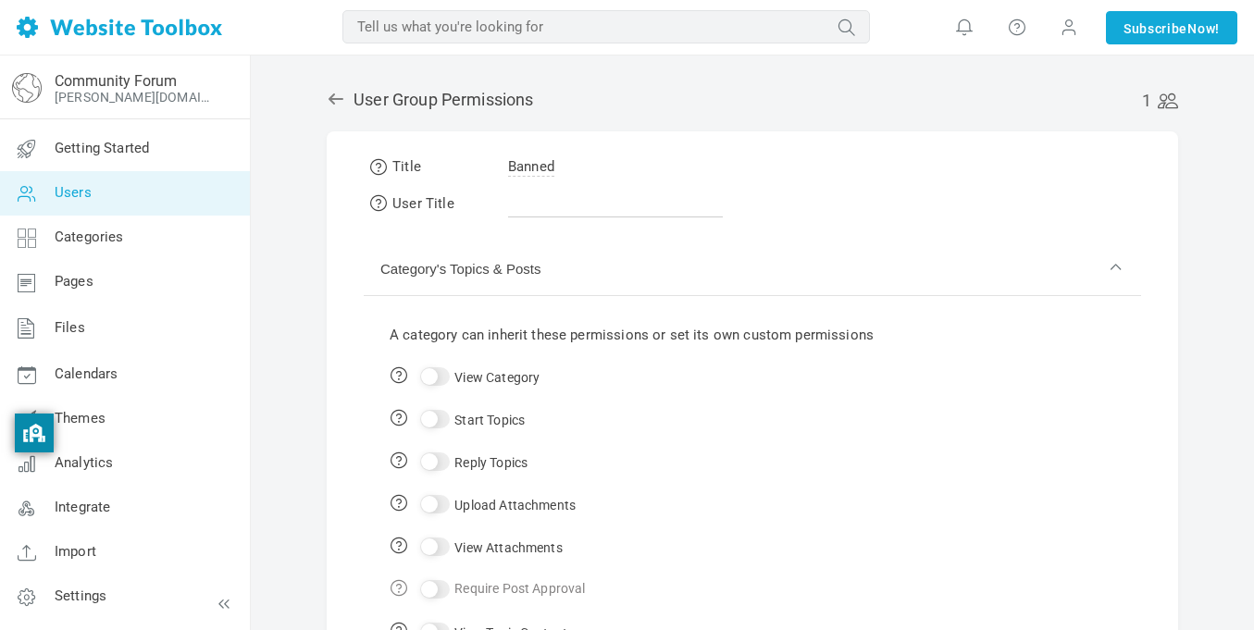
click at [523, 258] on button "Category's Topics & Posts" at bounding box center [753, 269] width 778 height 53
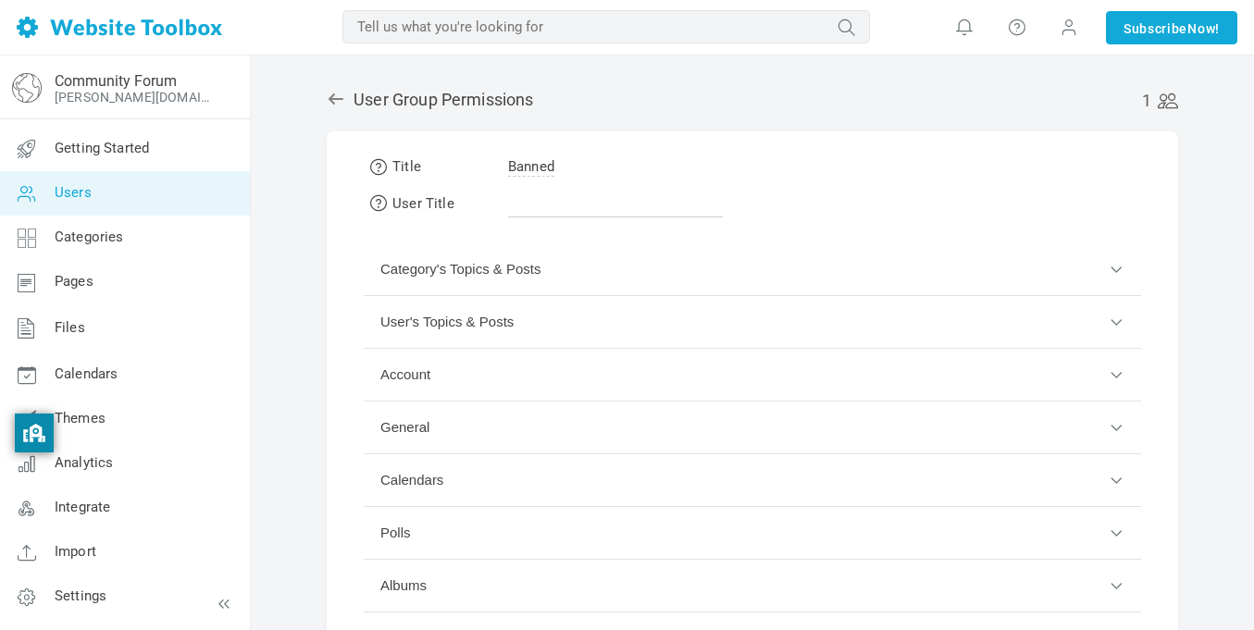
scroll to position [171, 0]
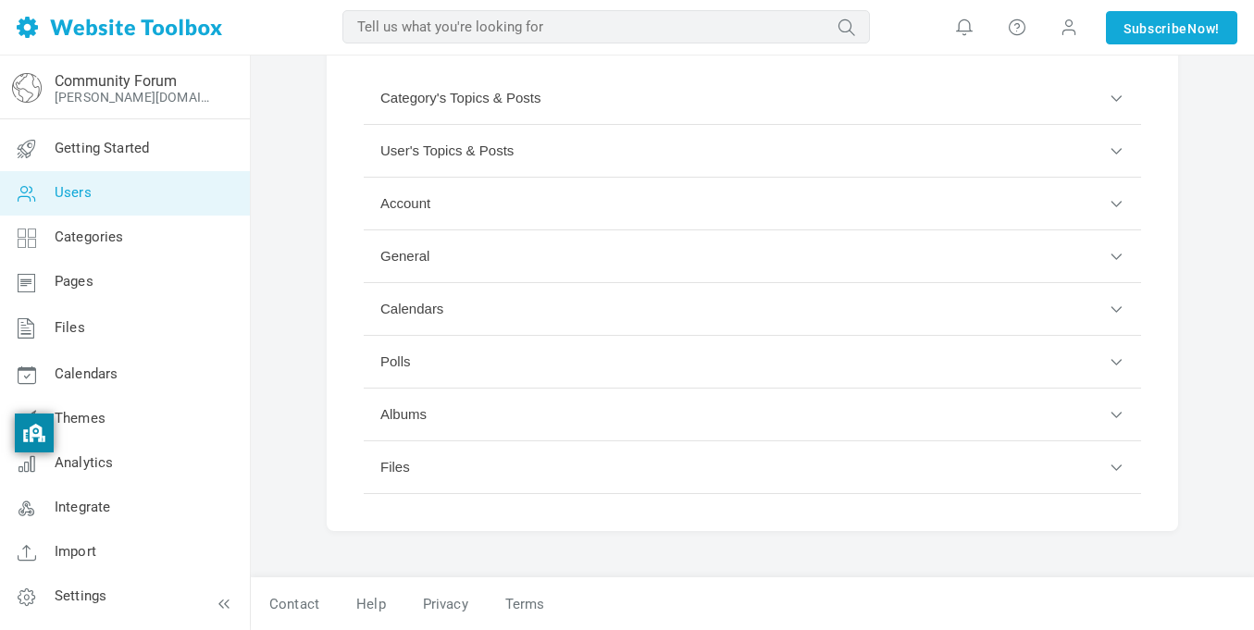
click at [479, 226] on button "Account" at bounding box center [753, 204] width 778 height 53
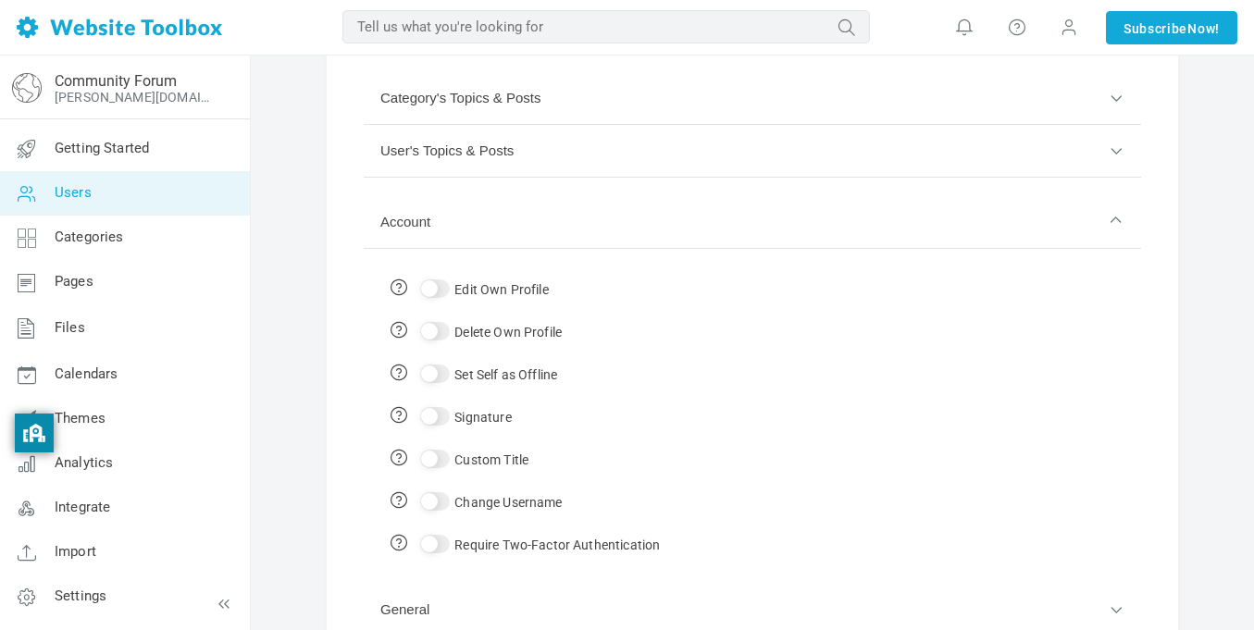
click at [479, 224] on button "Account" at bounding box center [753, 222] width 778 height 53
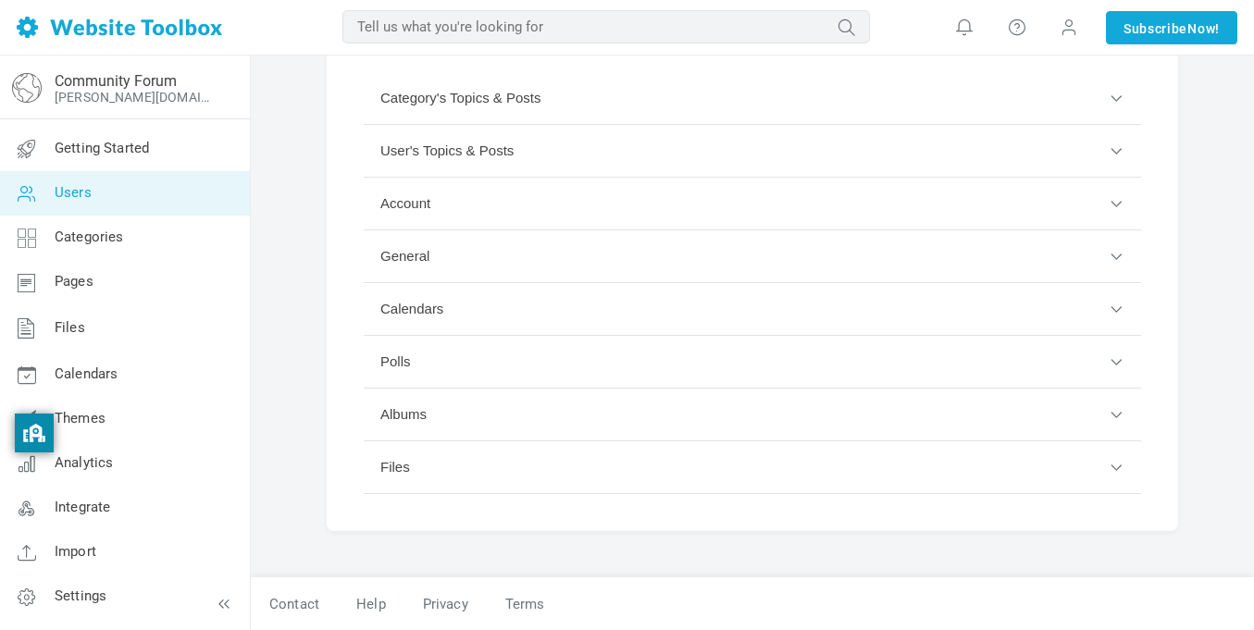
click at [464, 254] on button "General" at bounding box center [753, 257] width 778 height 53
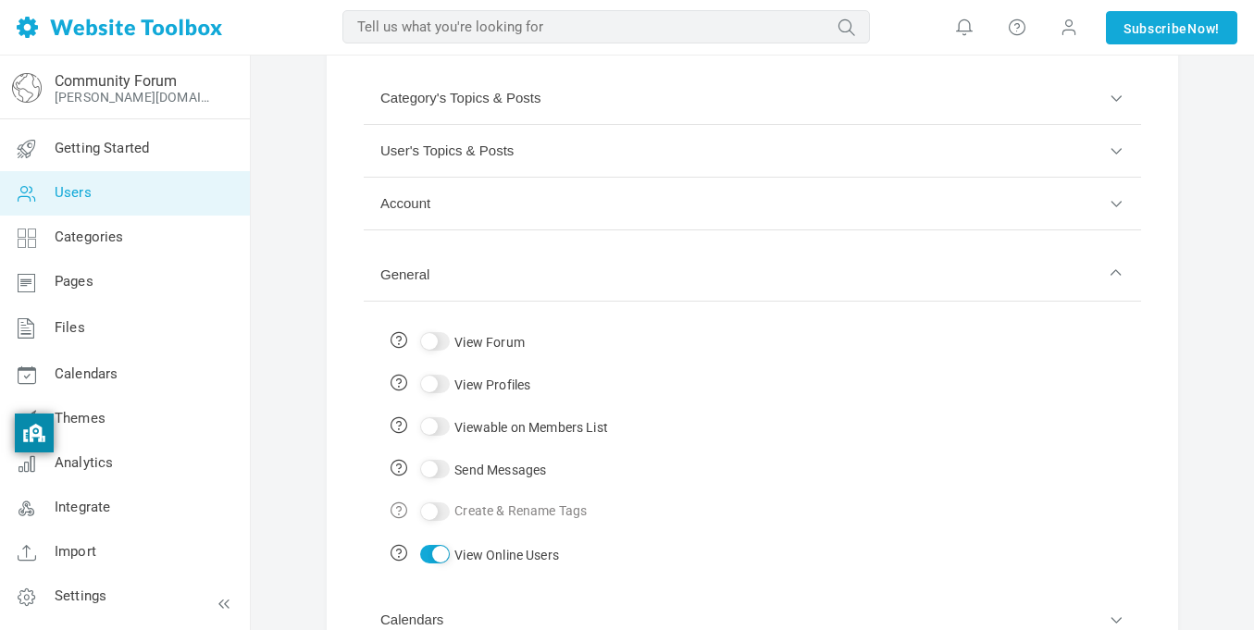
click at [464, 254] on button "General" at bounding box center [753, 275] width 778 height 53
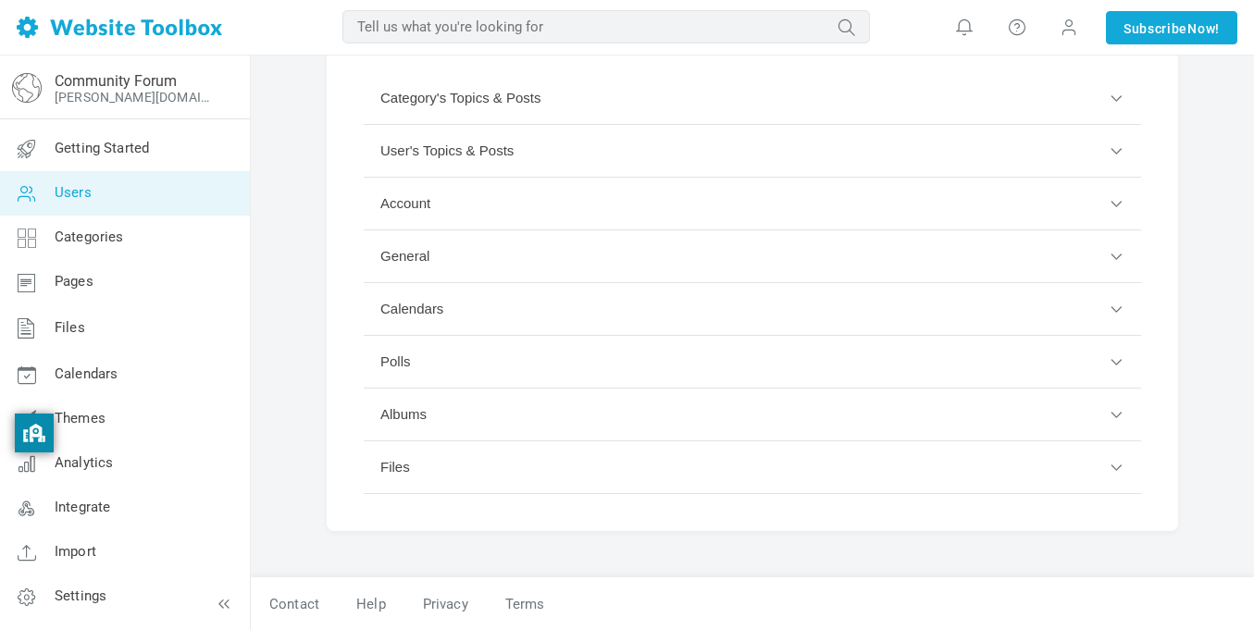
click at [444, 302] on button "Calendars" at bounding box center [753, 309] width 778 height 53
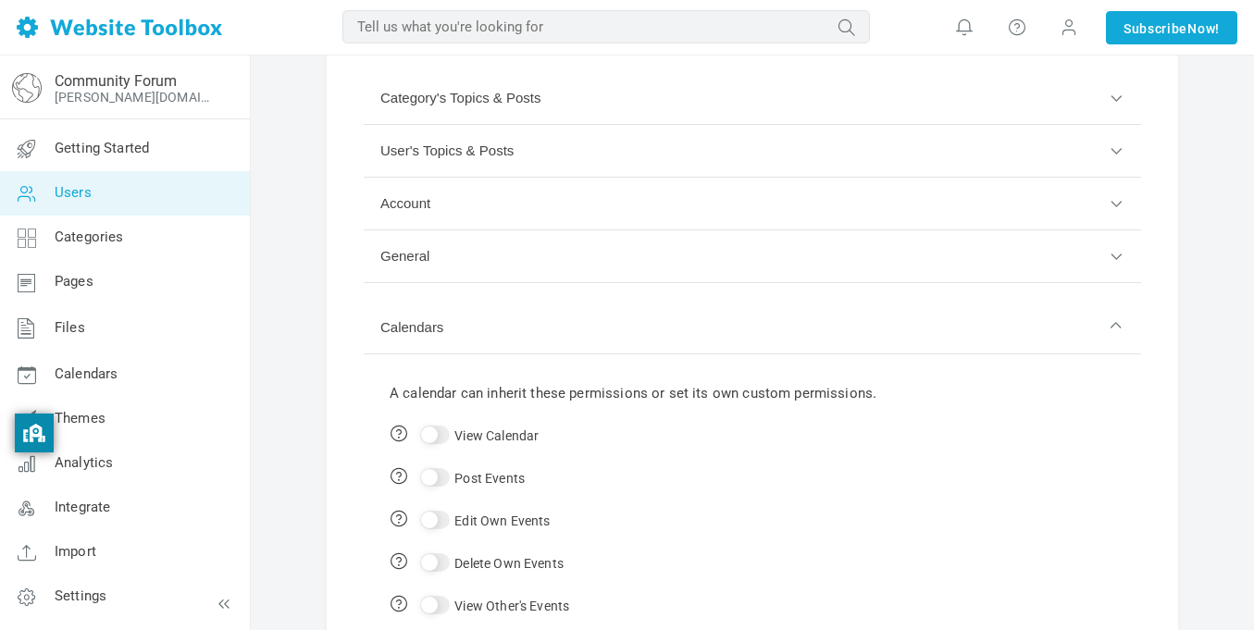
click at [444, 302] on button "Calendars" at bounding box center [753, 328] width 778 height 53
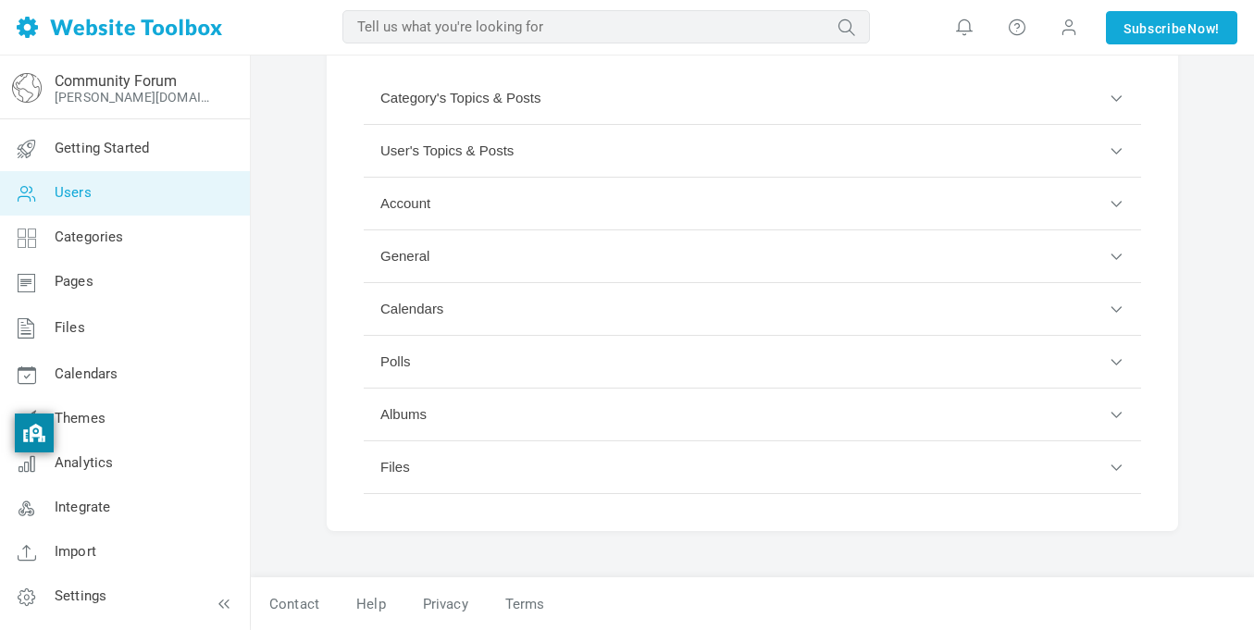
click at [443, 305] on button "Calendars" at bounding box center [753, 309] width 778 height 53
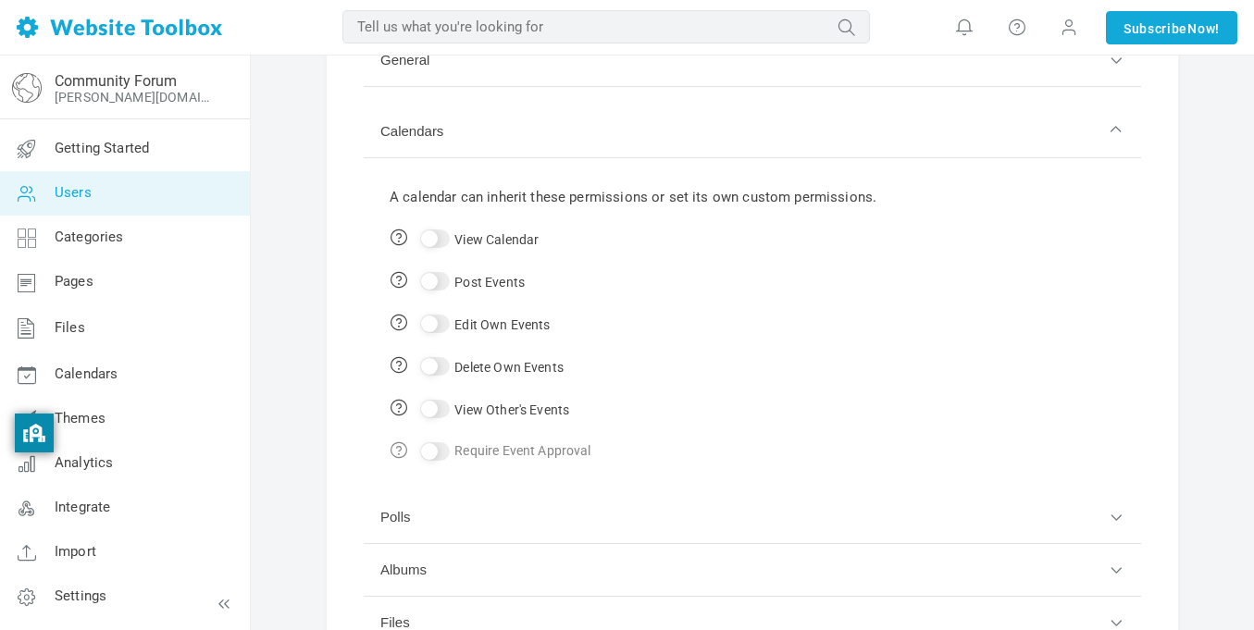
scroll to position [373, 0]
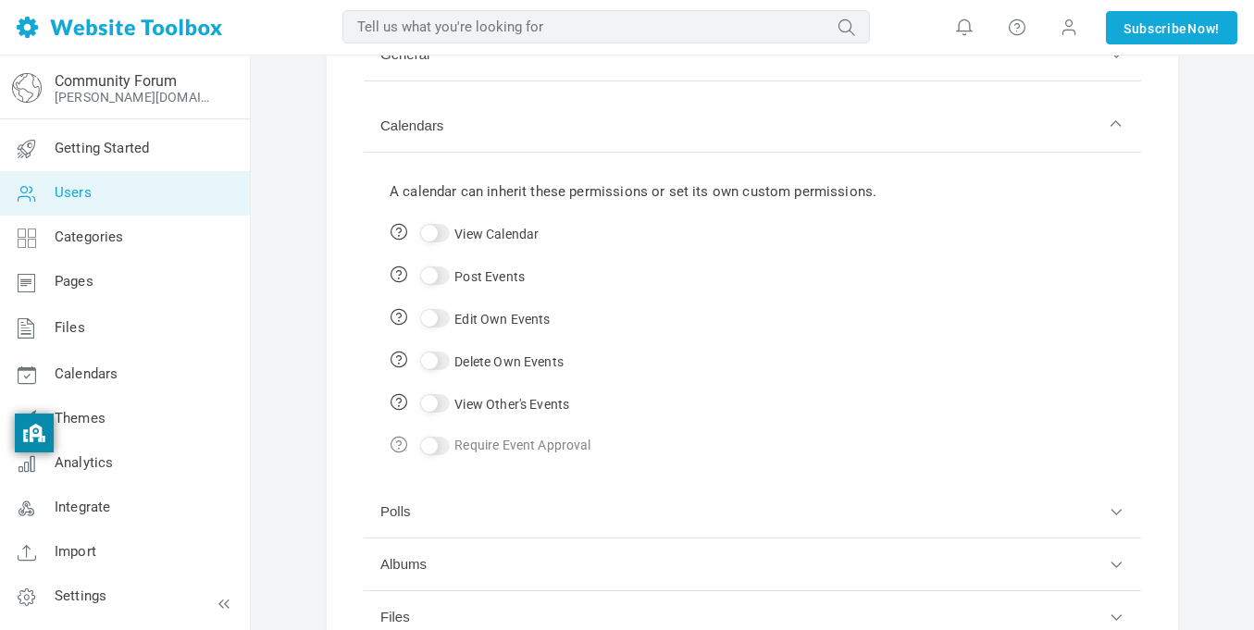
click at [472, 148] on button "Calendars" at bounding box center [753, 126] width 778 height 53
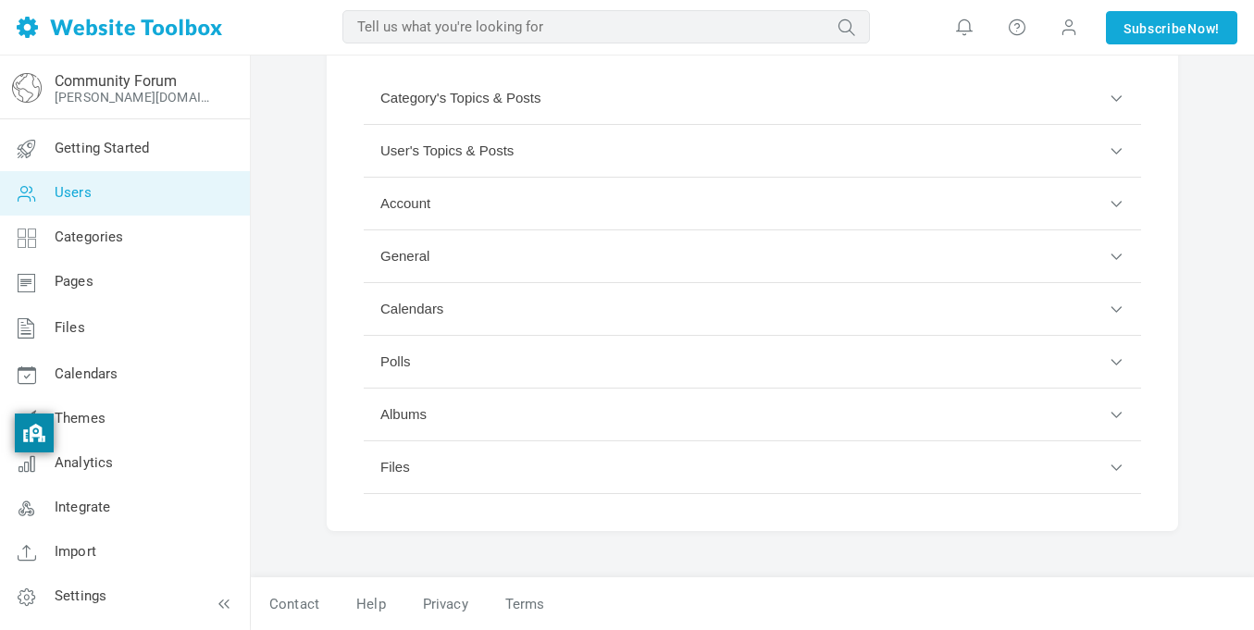
scroll to position [171, 0]
click at [434, 419] on button "Albums" at bounding box center [753, 415] width 778 height 53
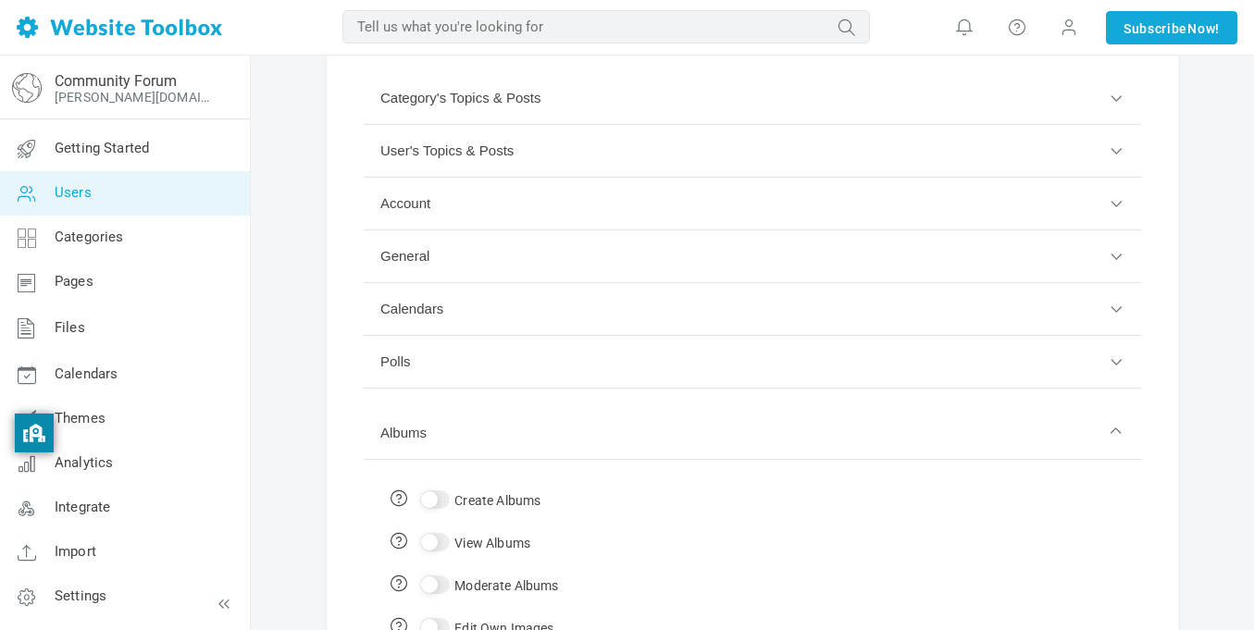
scroll to position [440, 0]
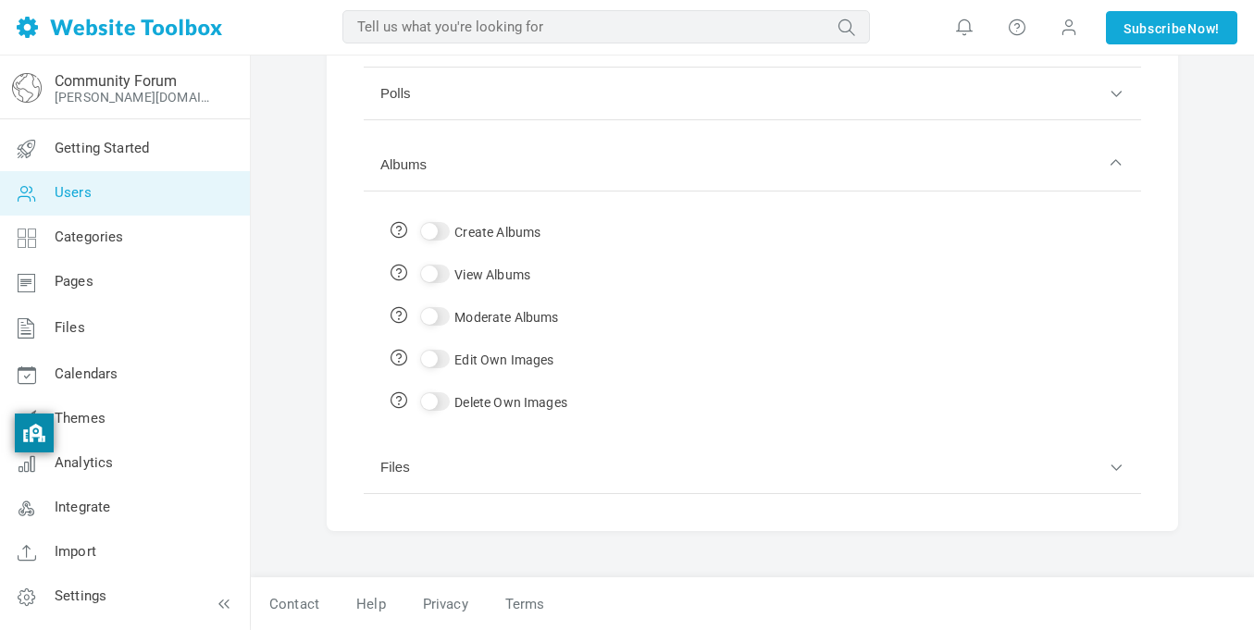
click at [467, 198] on div "Create Albums View Albums Moderate Albums Edit Own Images Delete Own Images" at bounding box center [753, 307] width 778 height 231
click at [466, 189] on button "Albums" at bounding box center [753, 165] width 778 height 53
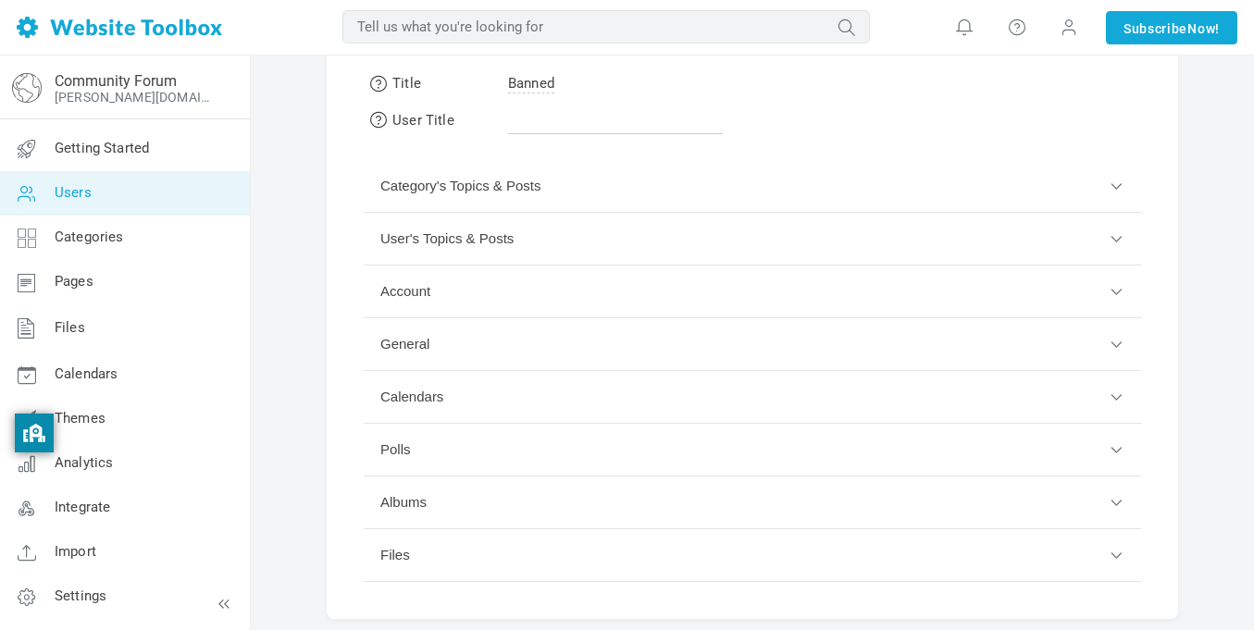
scroll to position [0, 0]
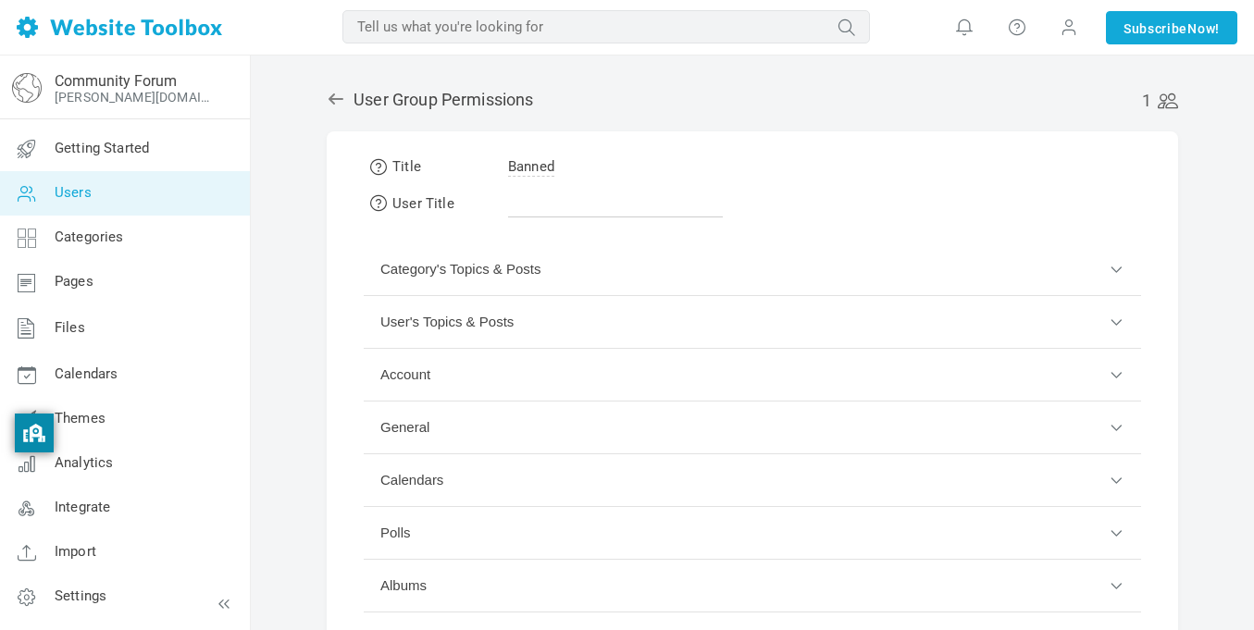
click at [453, 315] on button "User's Topics & Posts" at bounding box center [753, 322] width 778 height 53
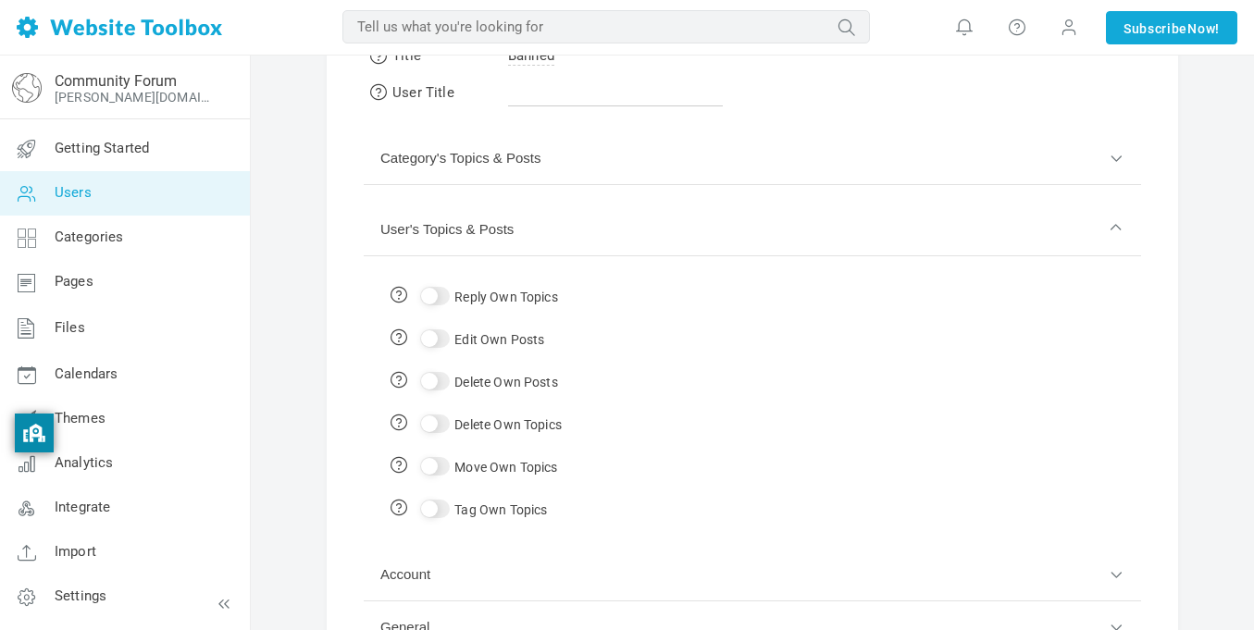
scroll to position [115, 0]
click at [451, 213] on button "User's Topics & Posts" at bounding box center [753, 226] width 778 height 53
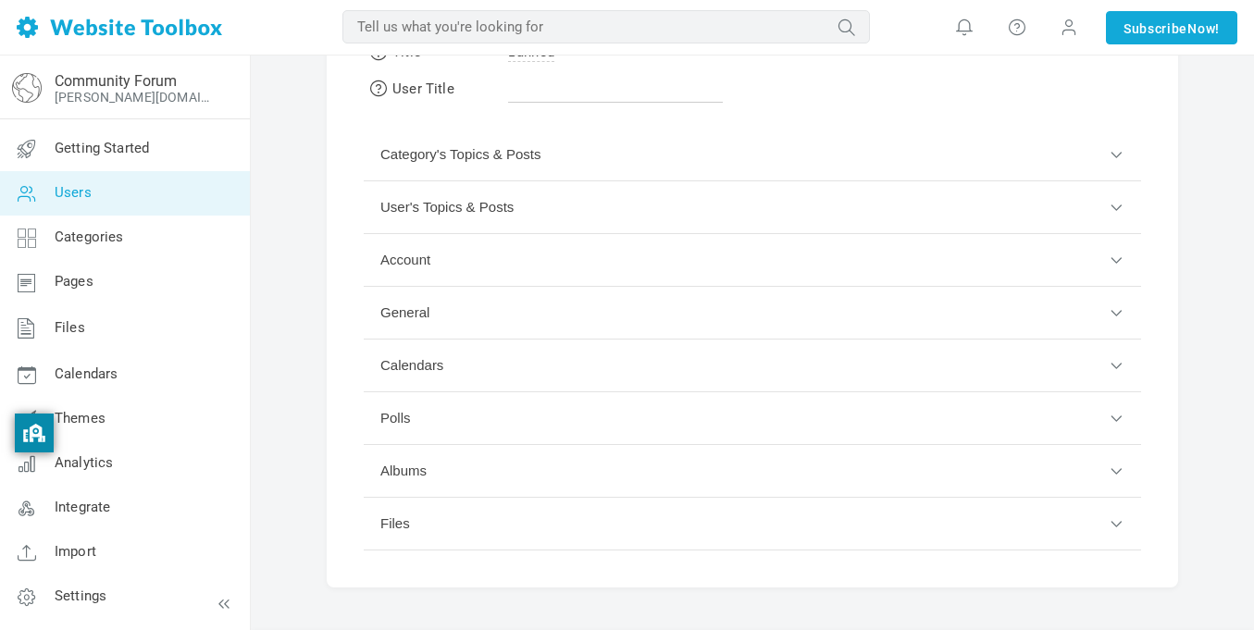
click at [474, 277] on button "Account" at bounding box center [753, 260] width 778 height 53
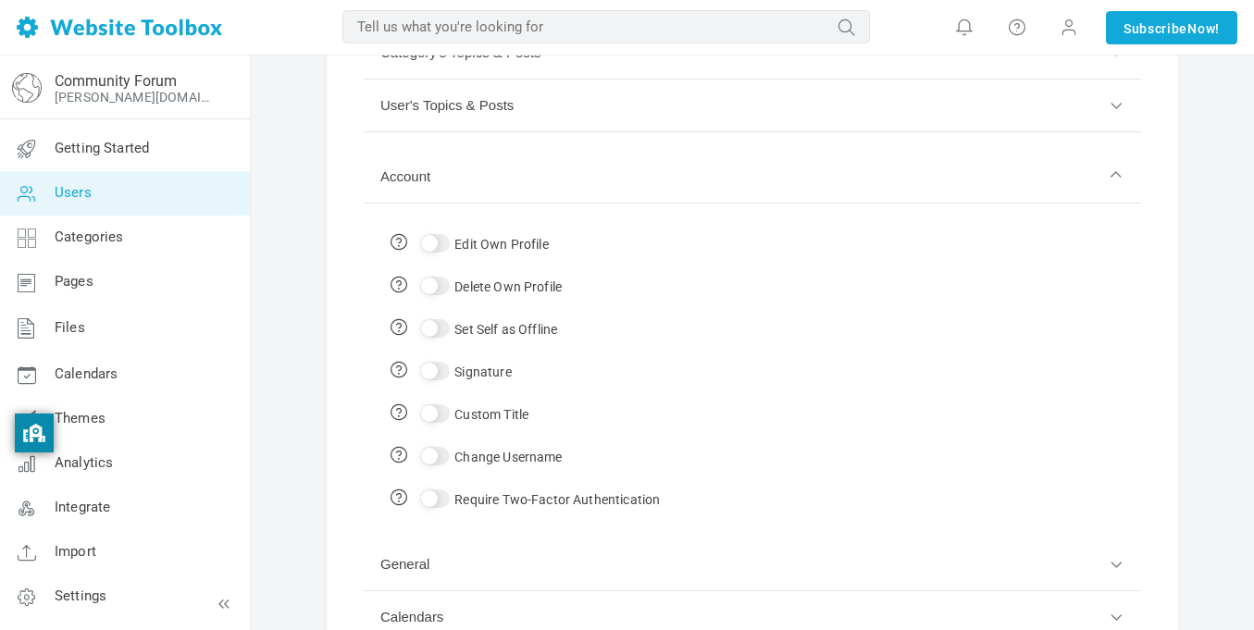
scroll to position [219, 0]
click at [490, 183] on button "Account" at bounding box center [753, 174] width 778 height 53
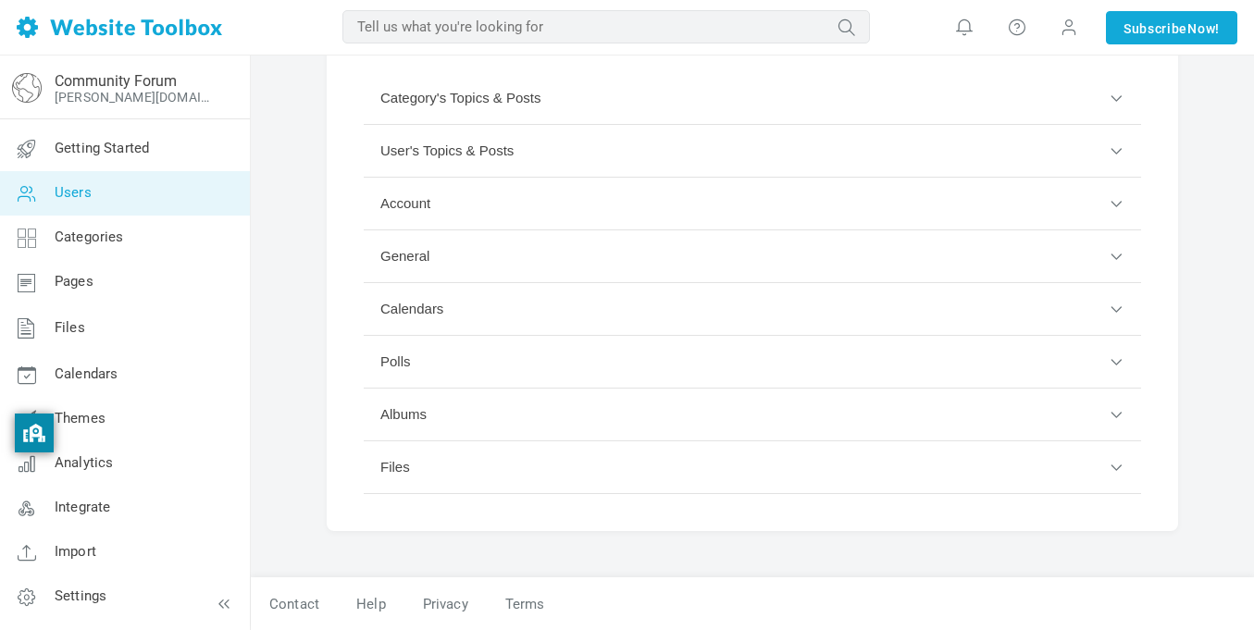
scroll to position [0, 0]
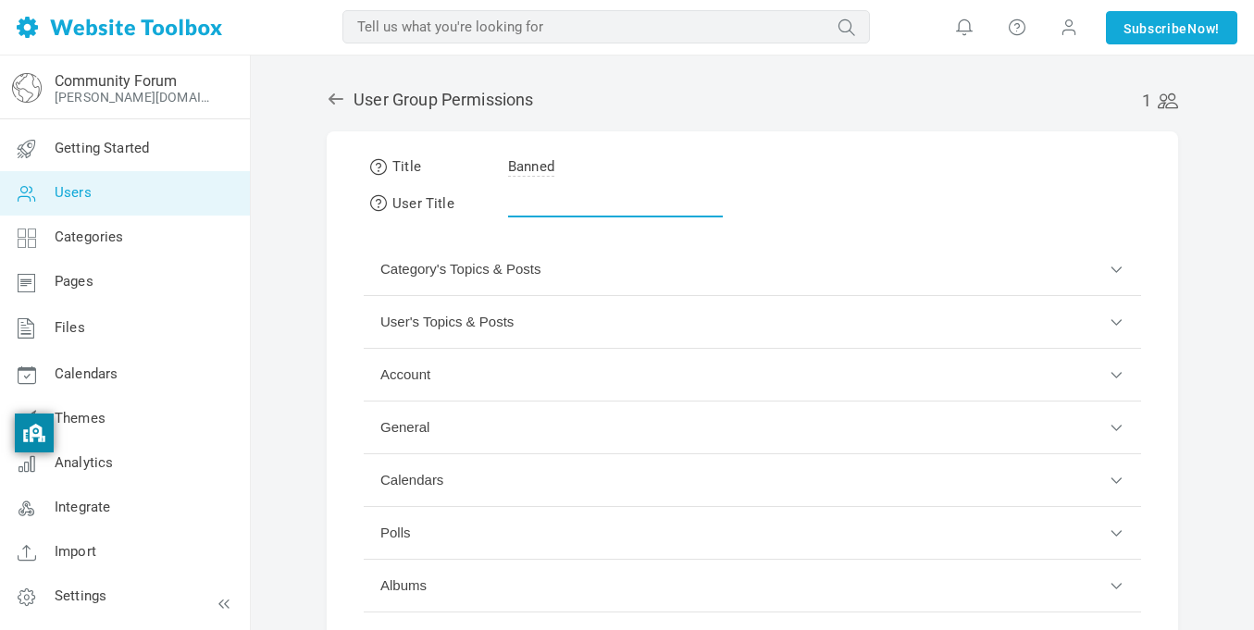
click at [547, 194] on input "text" at bounding box center [615, 199] width 215 height 35
type input "banned"
click at [501, 279] on button "Category's Topics & Posts" at bounding box center [753, 269] width 778 height 53
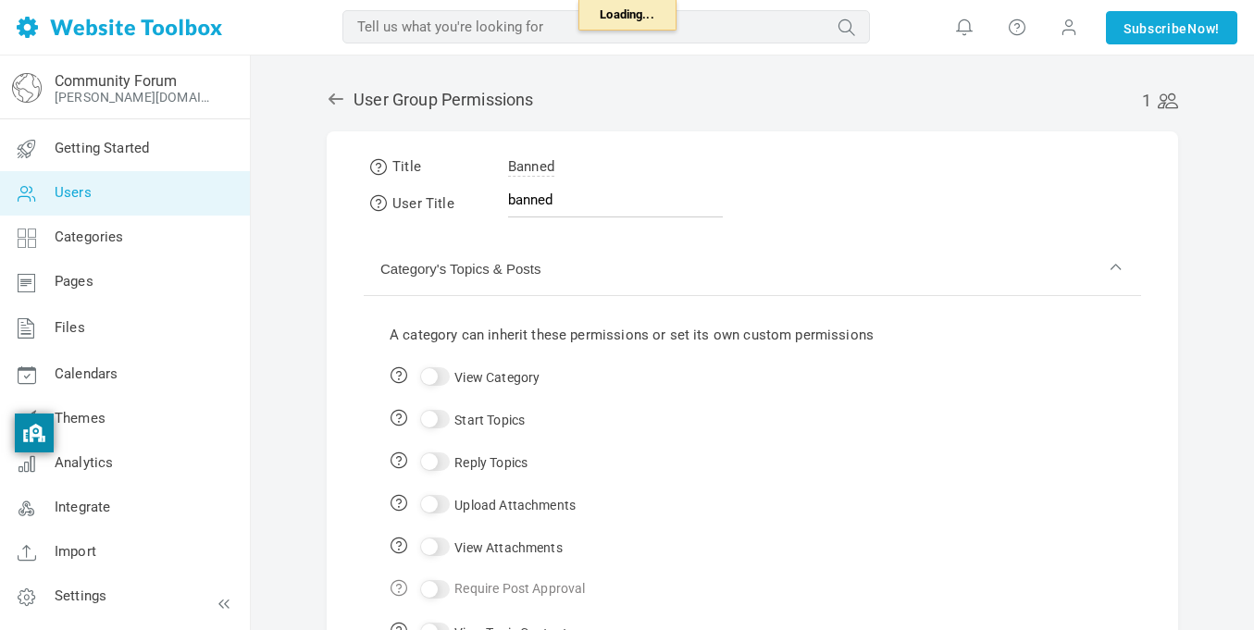
click at [493, 274] on button "Category's Topics & Posts" at bounding box center [753, 269] width 778 height 53
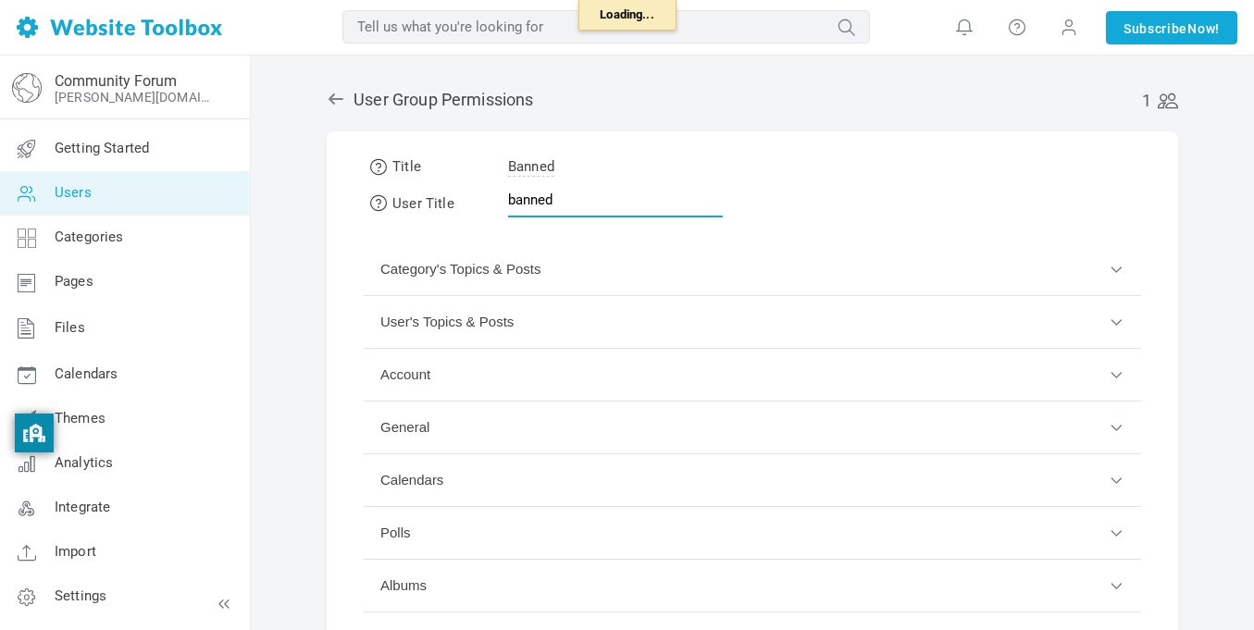
drag, startPoint x: 561, startPoint y: 193, endPoint x: 429, endPoint y: 214, distance: 133.9
click at [429, 214] on tr "User Title banned" at bounding box center [546, 203] width 365 height 40
click at [382, 129] on div "1 User Group Permissions Title Banned User Title Category's Topics & Posts A ca…" at bounding box center [752, 409] width 879 height 680
click at [331, 95] on icon at bounding box center [336, 99] width 15 height 11
